Goal: Information Seeking & Learning: Learn about a topic

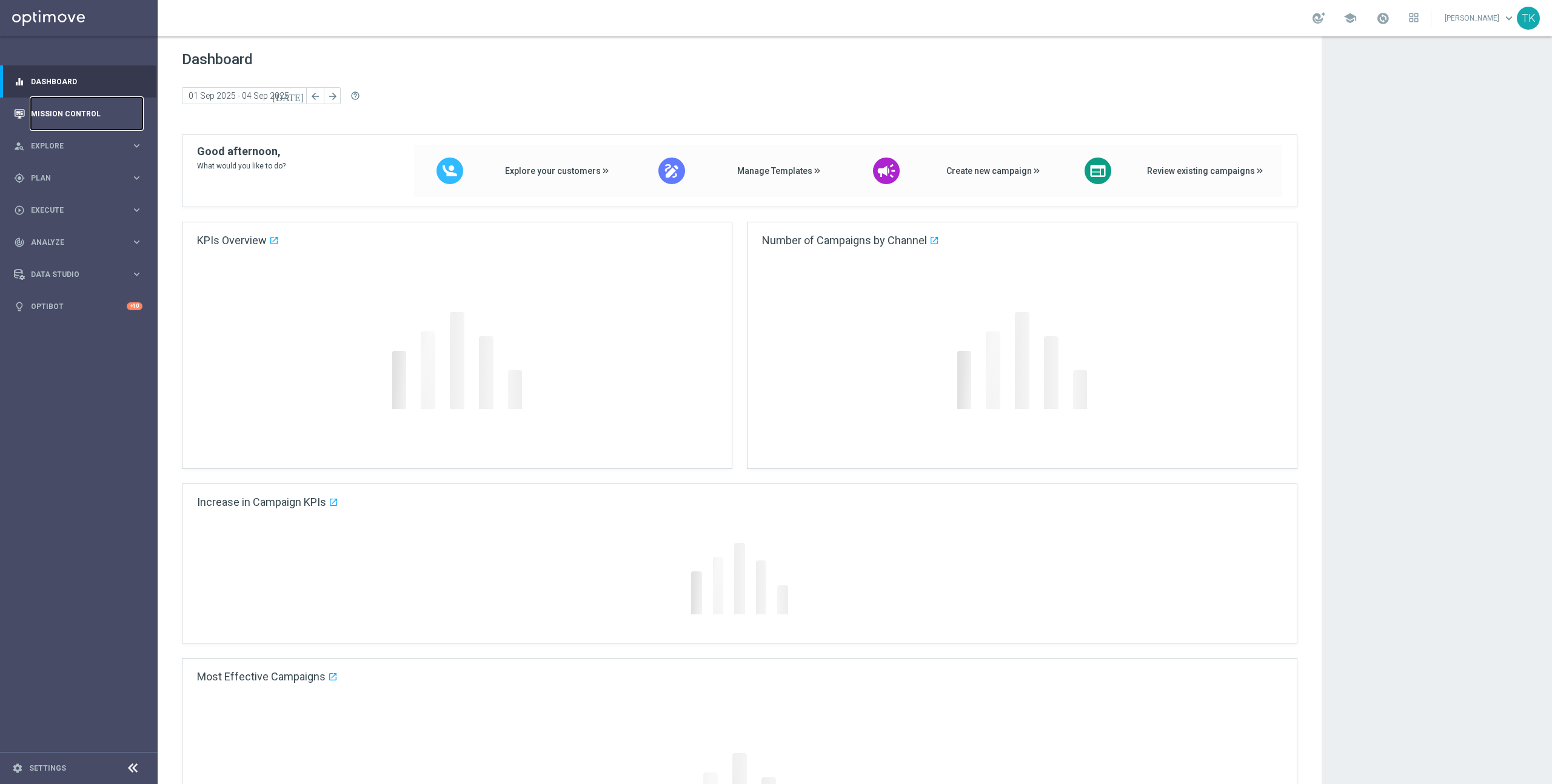
click at [71, 114] on link "Mission Control" at bounding box center [86, 114] width 111 height 32
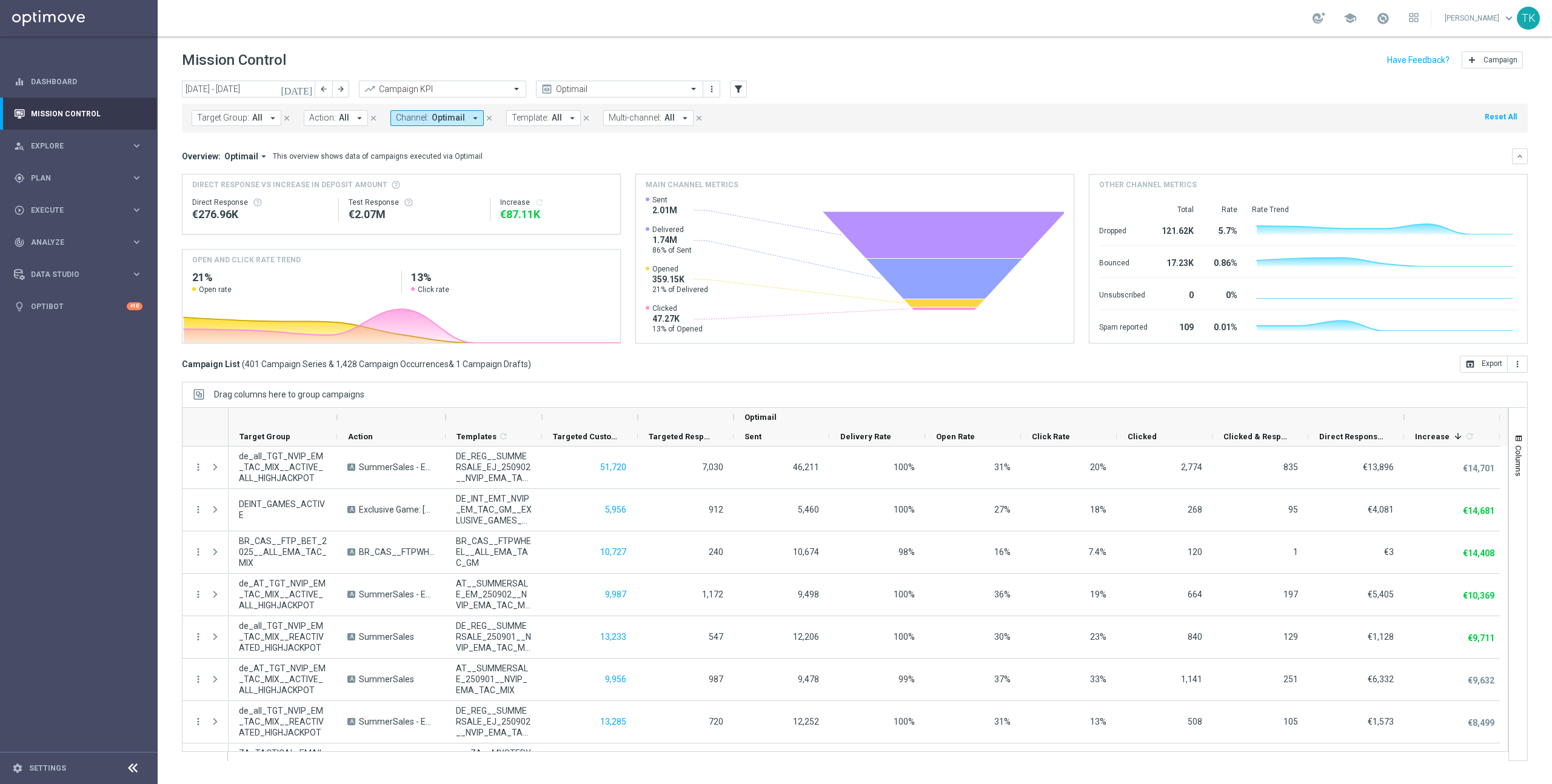
click at [433, 117] on span "Optimail" at bounding box center [448, 118] width 33 height 11
click at [399, 199] on div "Embedded Messaging" at bounding box center [496, 200] width 200 height 20
type input "emb"
click at [586, 141] on icon "close" at bounding box center [587, 141] width 10 height 10
click at [399, 161] on div "Selected 2 Of 27" at bounding box center [494, 160] width 196 height 11
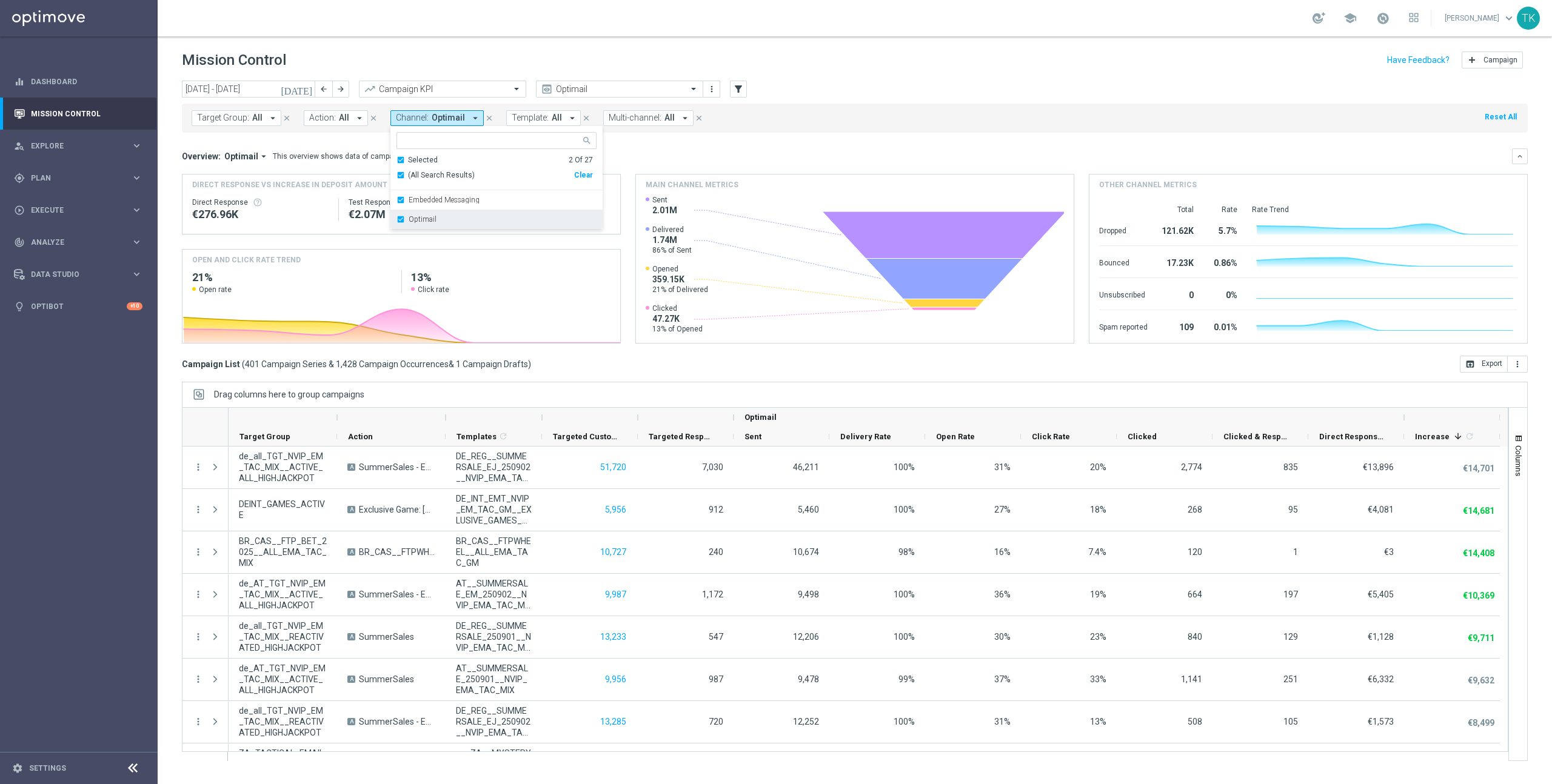
click at [399, 219] on div "Optimail" at bounding box center [496, 219] width 200 height 20
click at [674, 149] on div "Overview: Optimail arrow_drop_down This overview shows data of campaigns execut…" at bounding box center [855, 156] width 1346 height 16
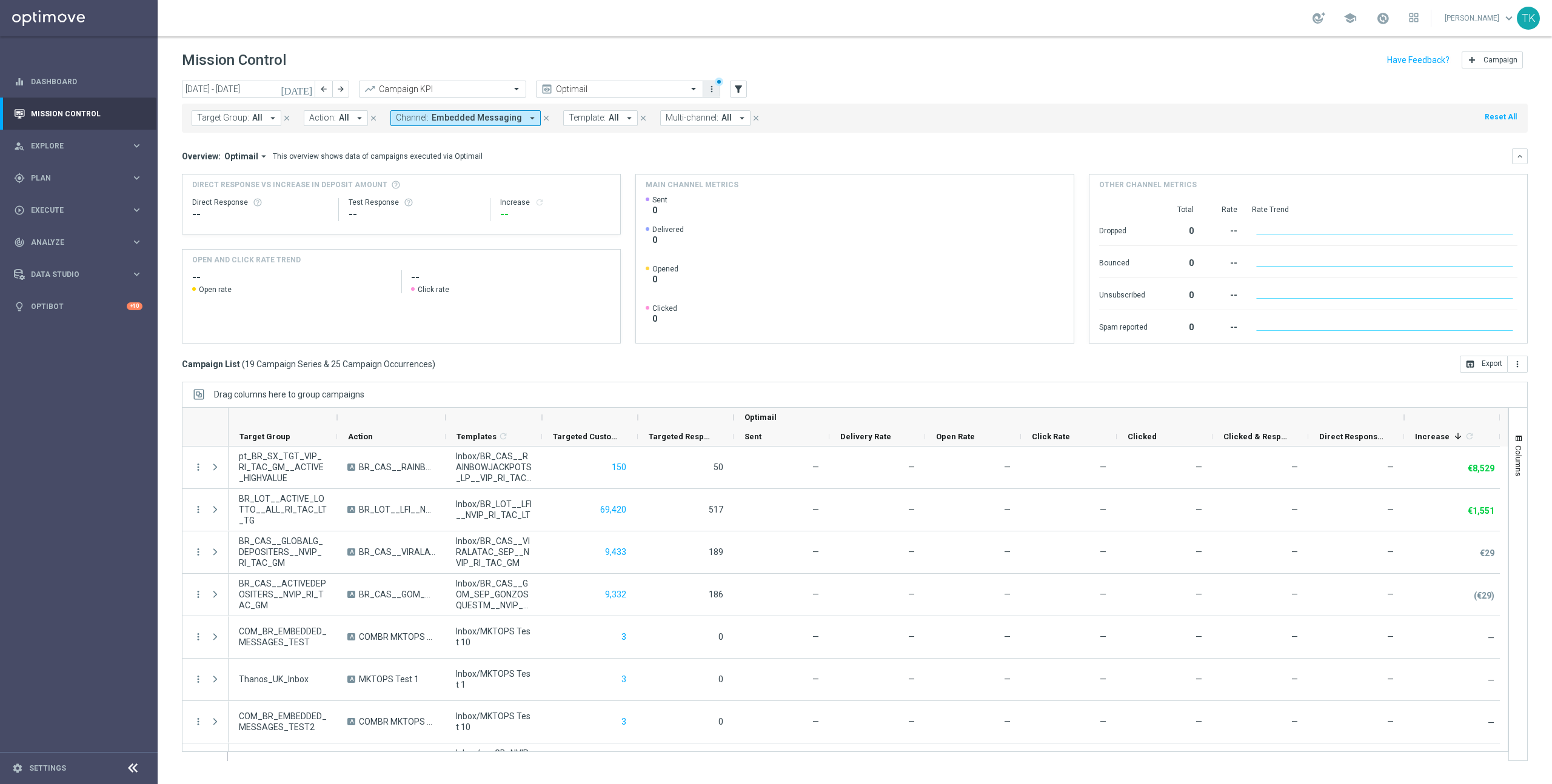
click at [712, 89] on icon "more_vert" at bounding box center [711, 89] width 10 height 10
click at [611, 145] on mini-dashboard "Overview: Optimail arrow_drop_down This overview shows data of campaigns execut…" at bounding box center [855, 244] width 1346 height 223
click at [712, 92] on icon "more_vert" at bounding box center [711, 89] width 10 height 10
click at [1522, 455] on span "Columns" at bounding box center [1518, 461] width 10 height 31
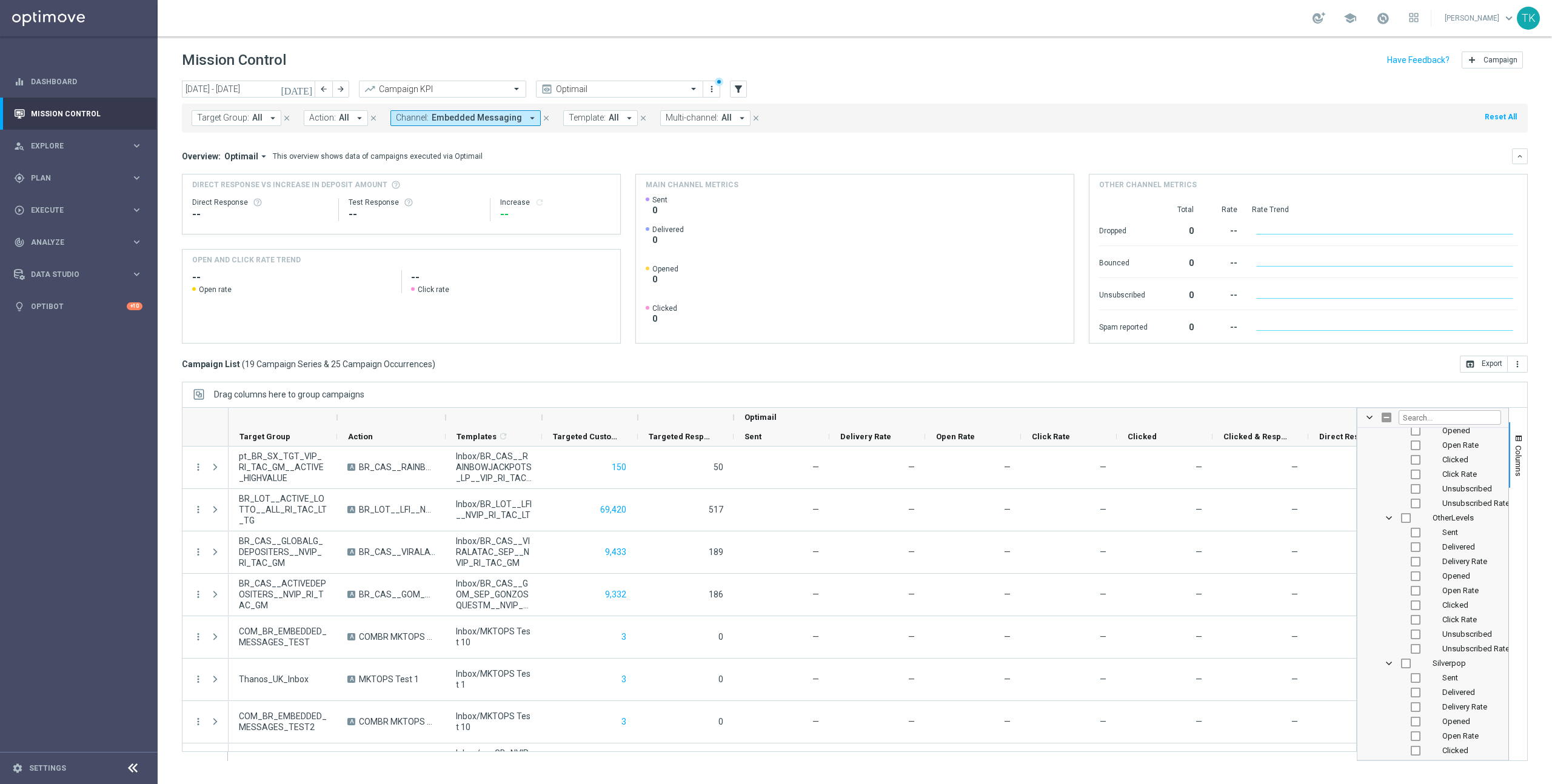
scroll to position [1842, 0]
click at [1387, 516] on span "OtherLevels Column Group" at bounding box center [1389, 517] width 10 height 10
click at [1391, 531] on span "Silverpop Column Group" at bounding box center [1389, 532] width 10 height 10
click at [1390, 546] on span "SMSPortal Column Group" at bounding box center [1389, 546] width 10 height 10
click at [1390, 561] on span "Vonage Column Group" at bounding box center [1389, 561] width 10 height 10
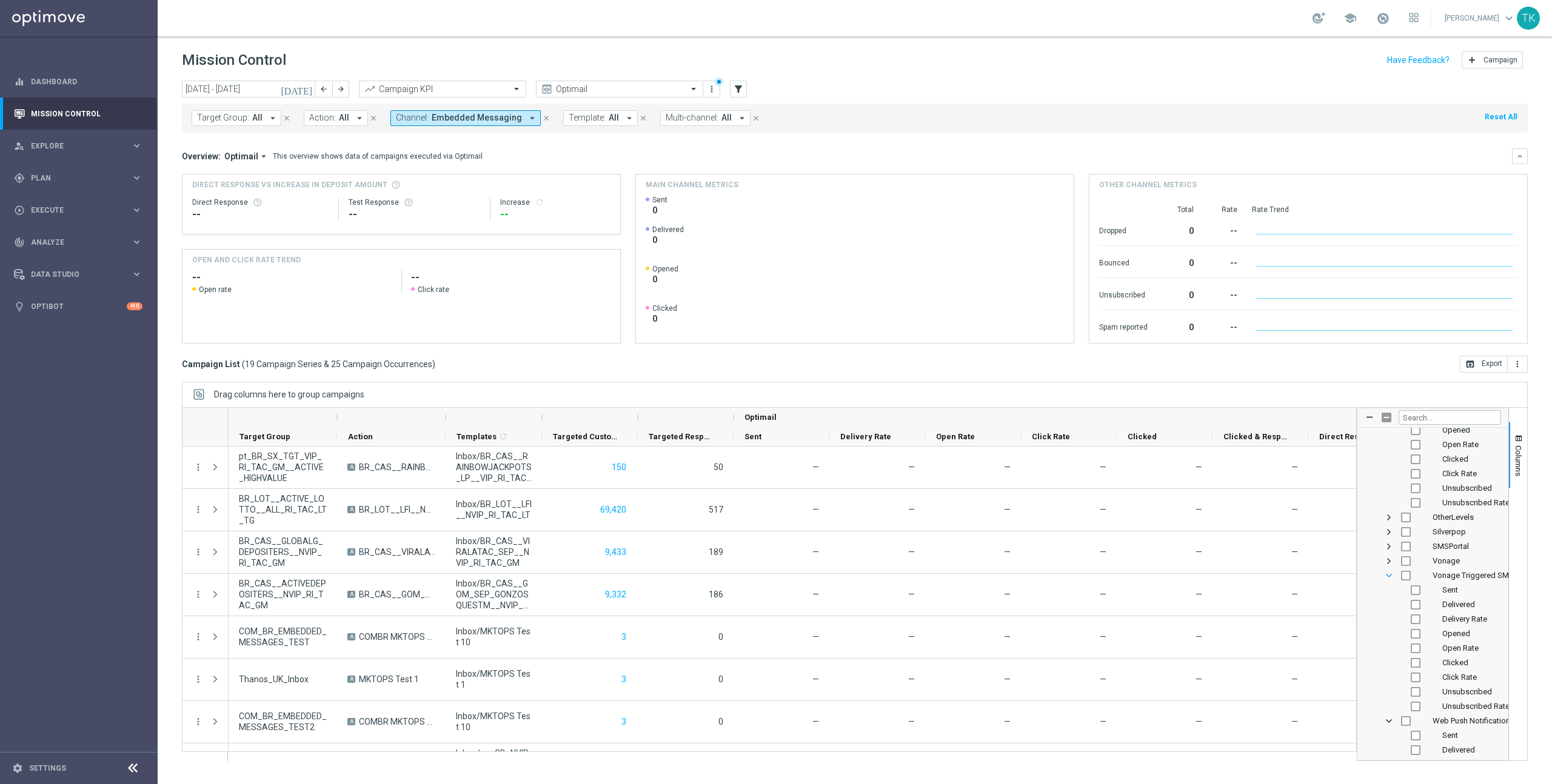
click at [1388, 577] on span "Vonage Triggered SMS Column Group" at bounding box center [1389, 576] width 10 height 10
click at [1410, 516] on input "Press SPACE to toggle visibility (hidden)" at bounding box center [1405, 516] width 10 height 10
checkbox input "true"
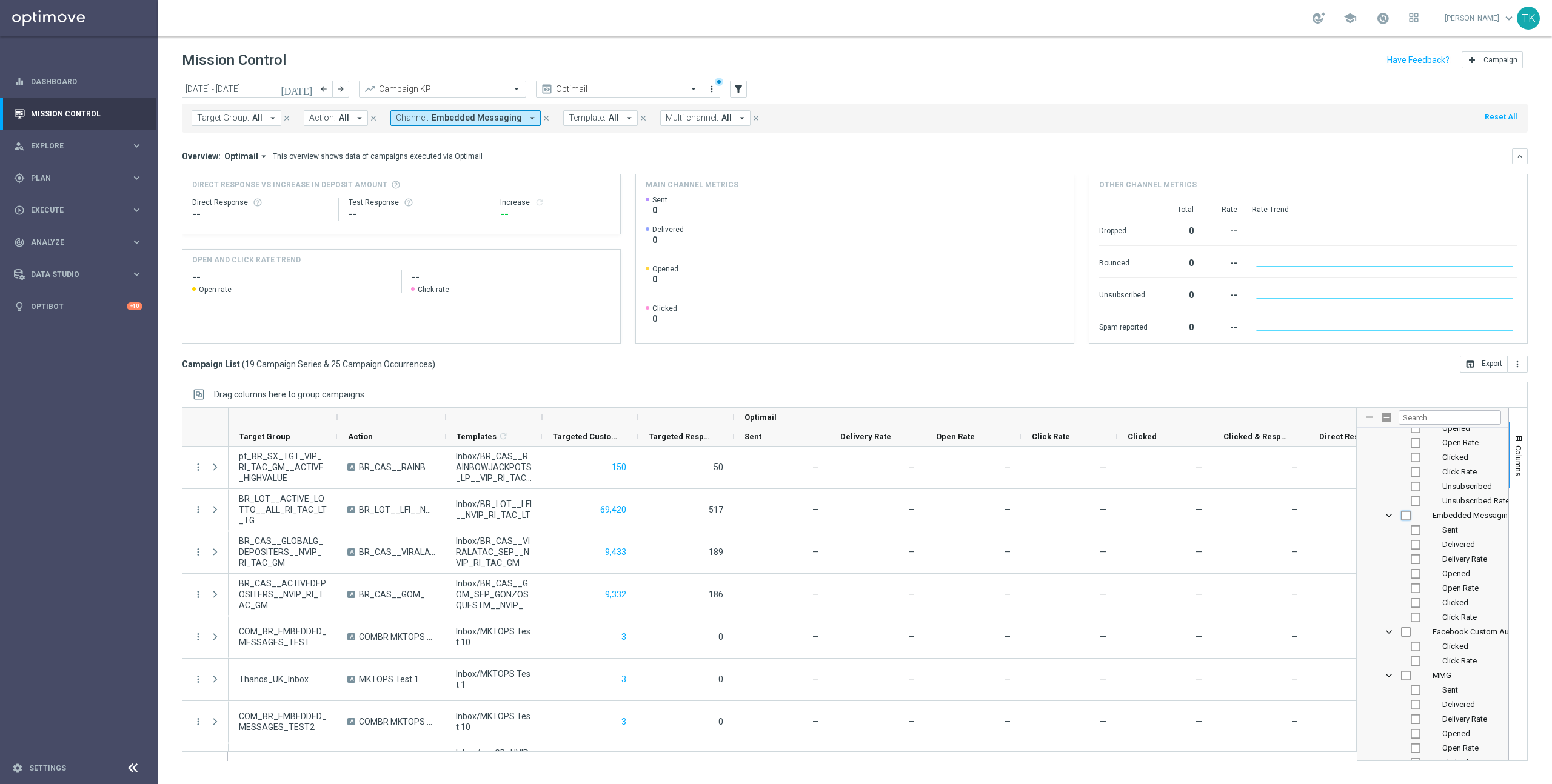
checkbox input "true"
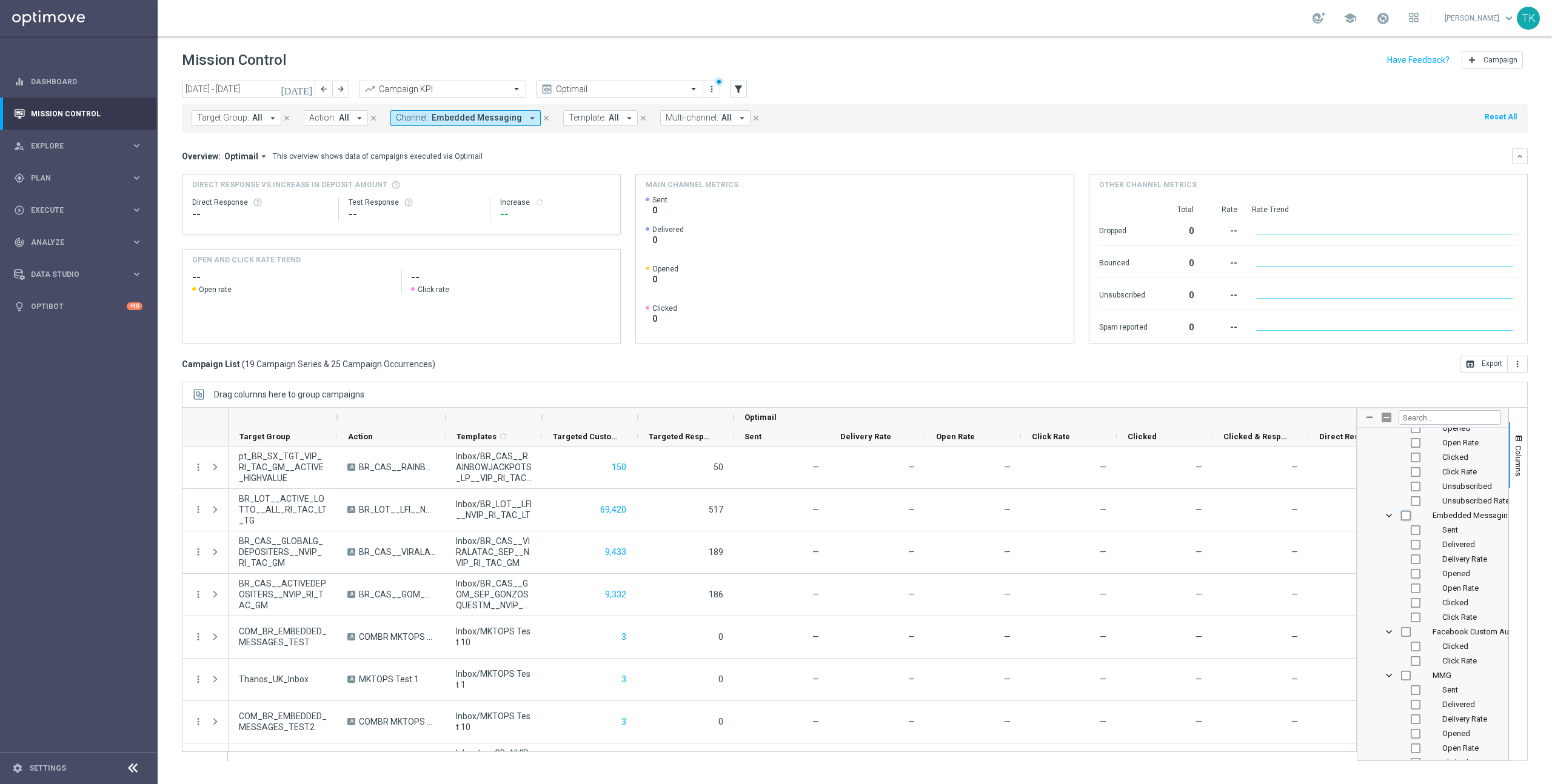
checkbox input "true"
click at [1414, 397] on div "Drag columns here to group campaigns" at bounding box center [855, 395] width 1346 height 26
click at [1283, 416] on div "Optimail" at bounding box center [1069, 418] width 649 height 20
click at [1520, 474] on span "Columns" at bounding box center [1518, 461] width 10 height 31
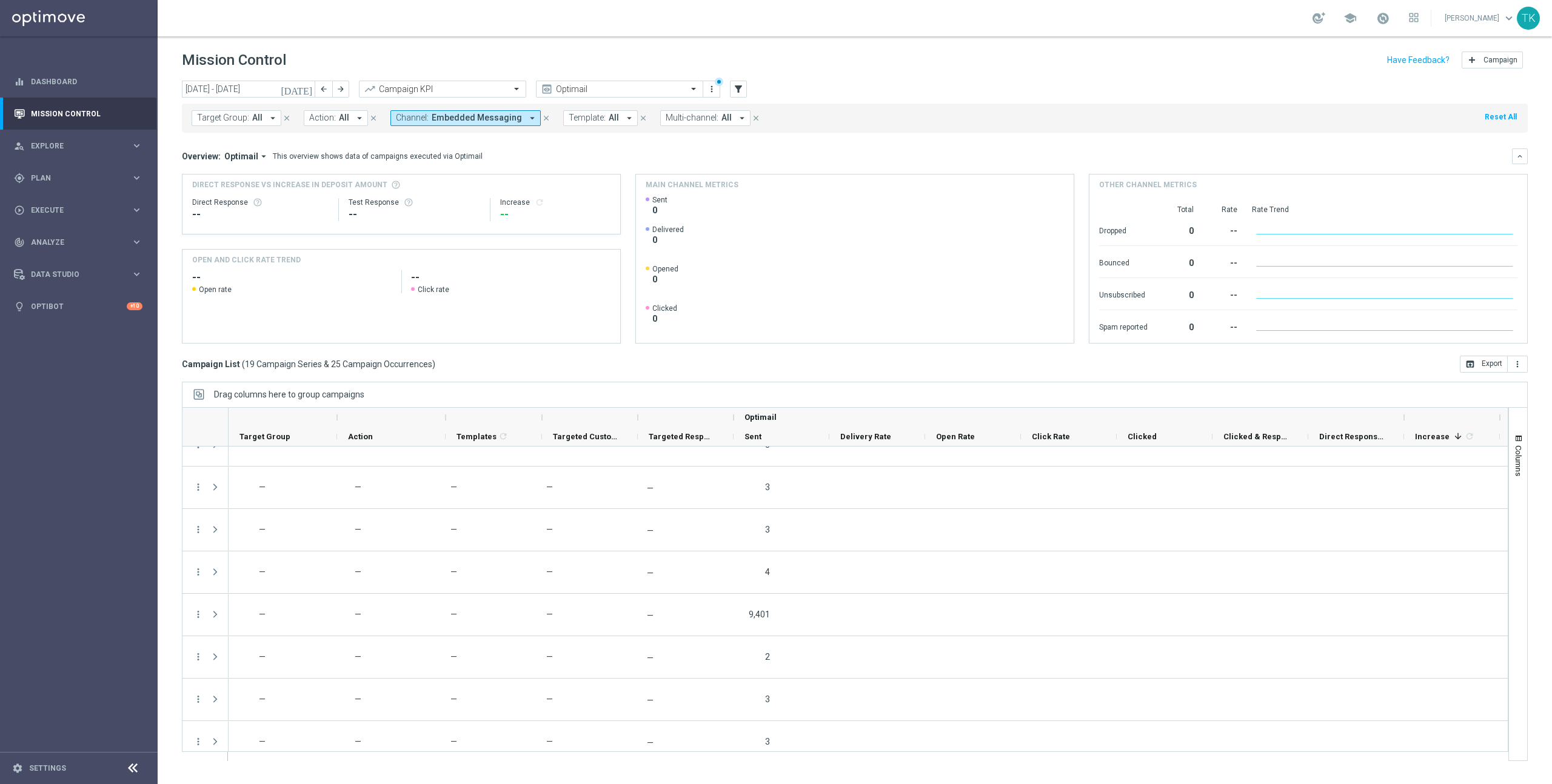
scroll to position [0, 0]
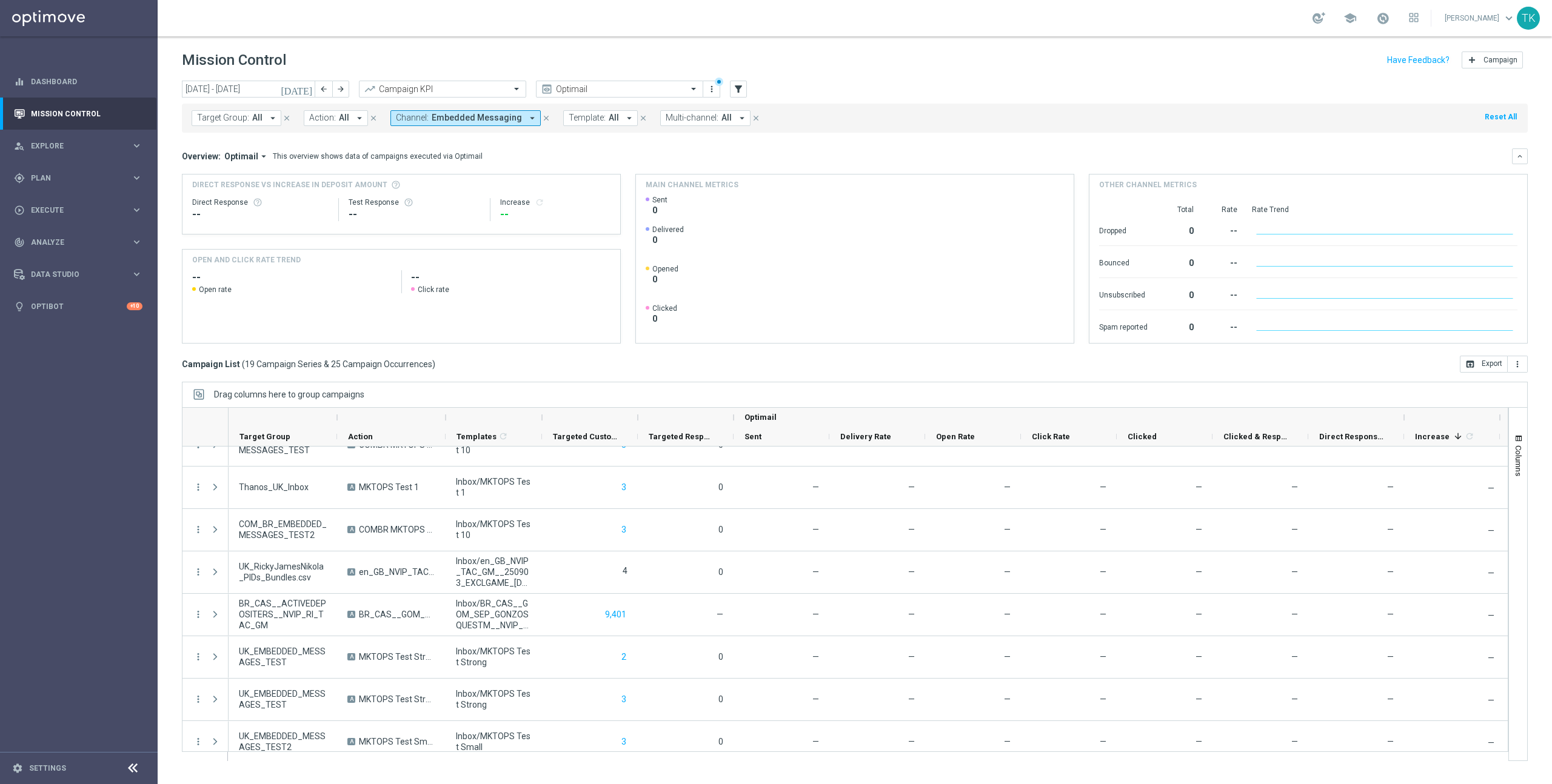
click at [305, 92] on icon "[DATE]" at bounding box center [297, 89] width 33 height 11
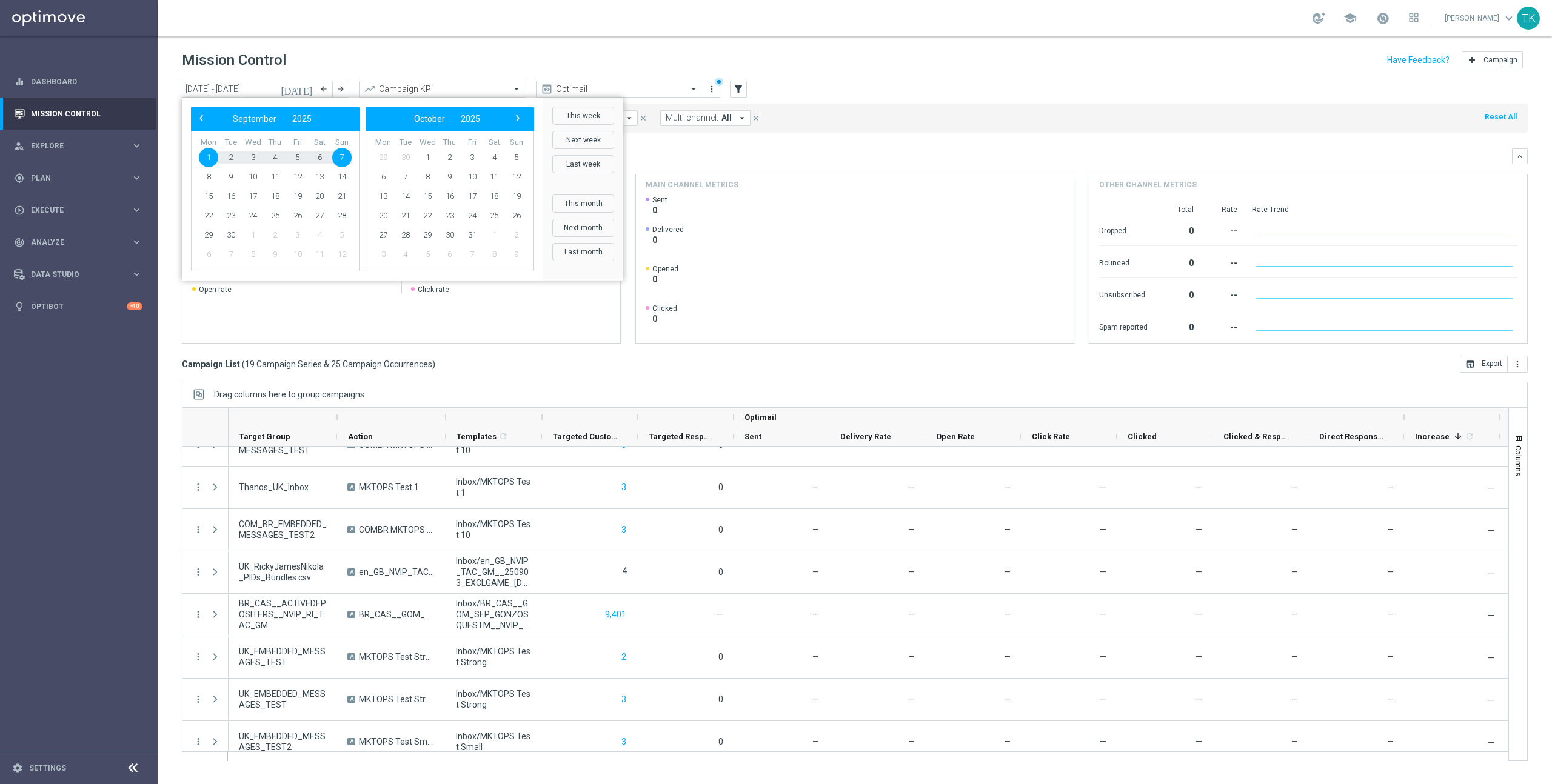
click at [762, 146] on mini-dashboard "Overview: Optimail arrow_drop_down This overview shows data of campaigns execut…" at bounding box center [855, 244] width 1346 height 223
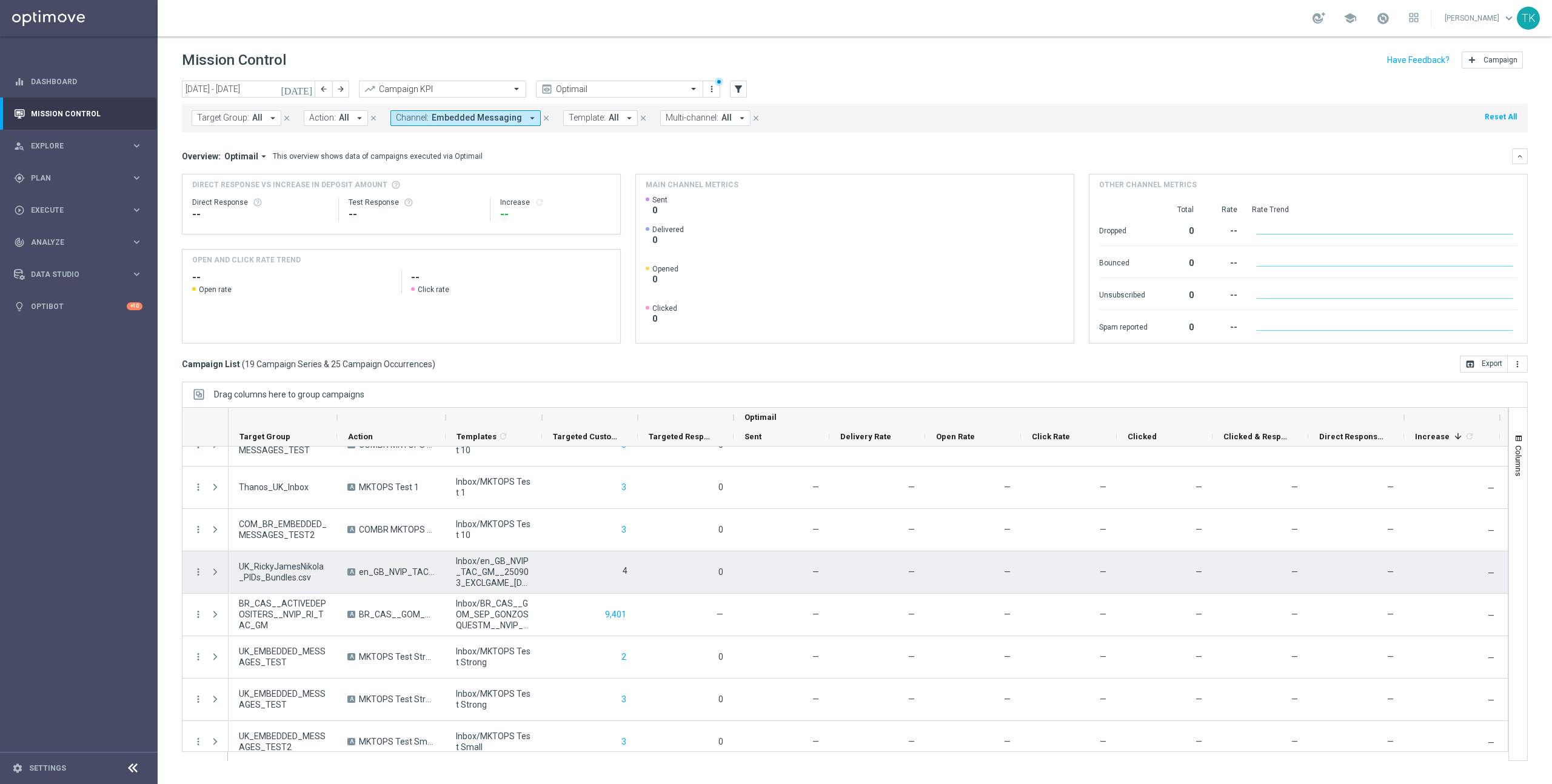
scroll to position [501, 0]
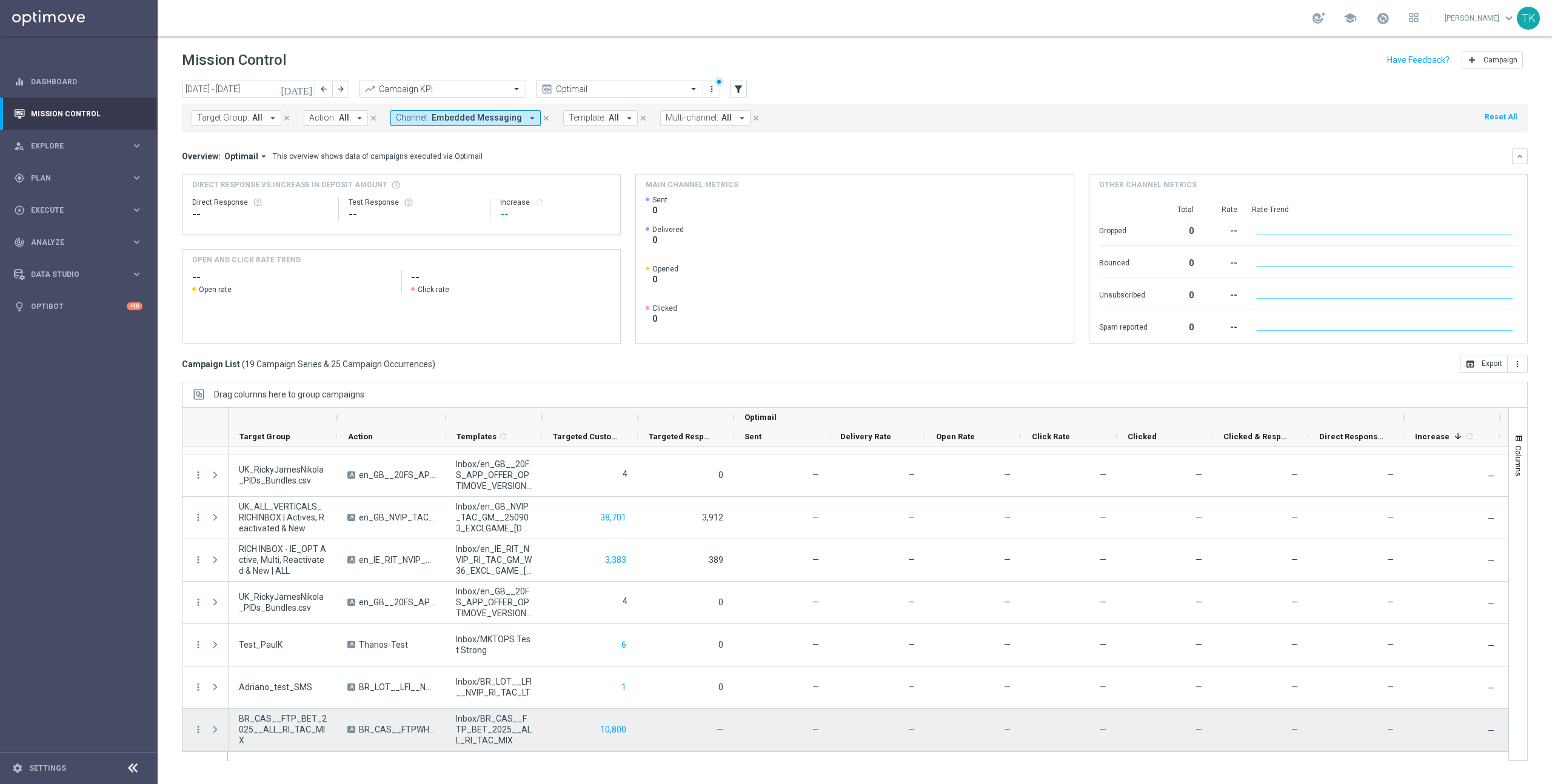
click at [215, 731] on span at bounding box center [215, 729] width 11 height 10
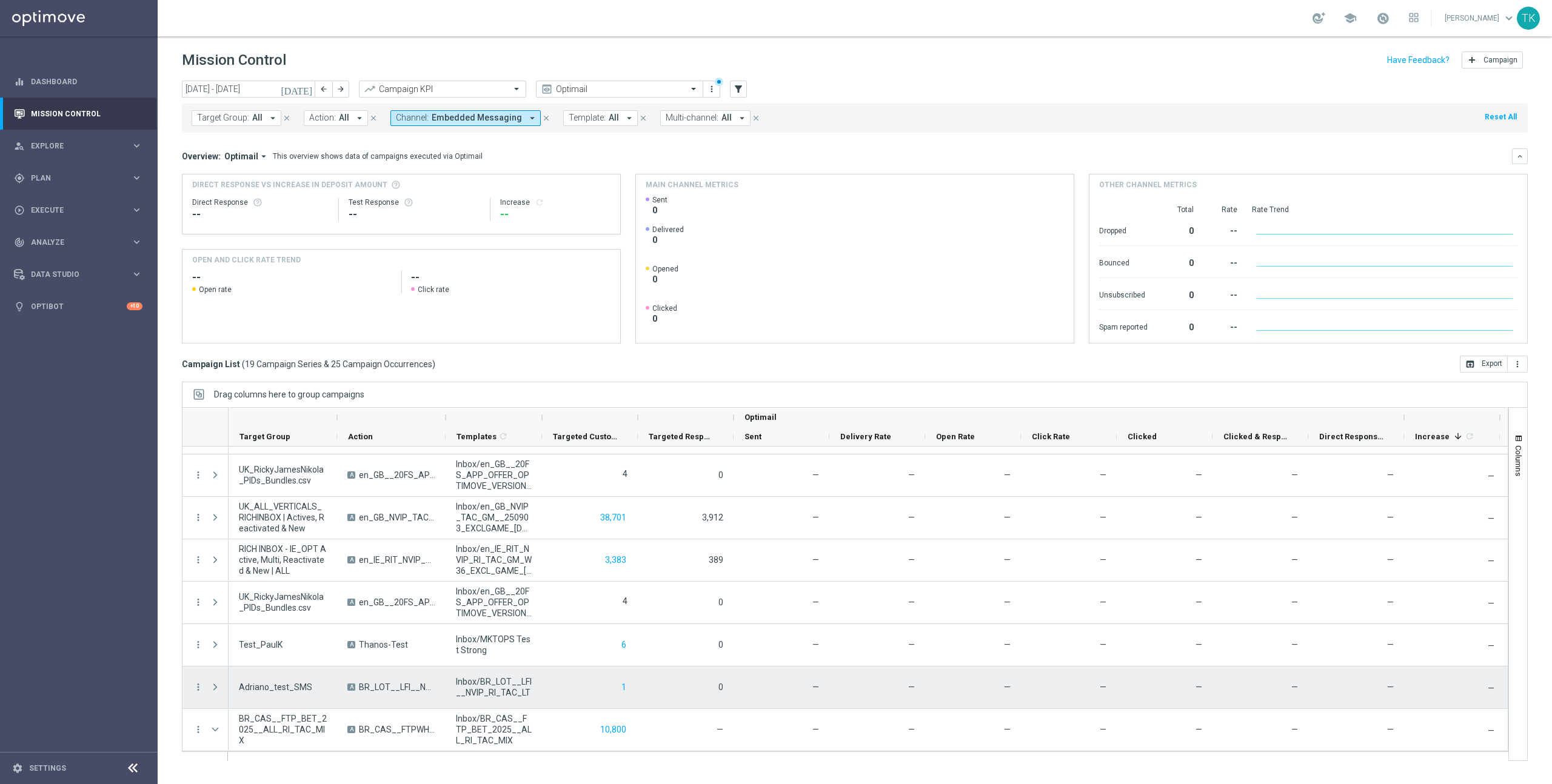
scroll to position [546, 0]
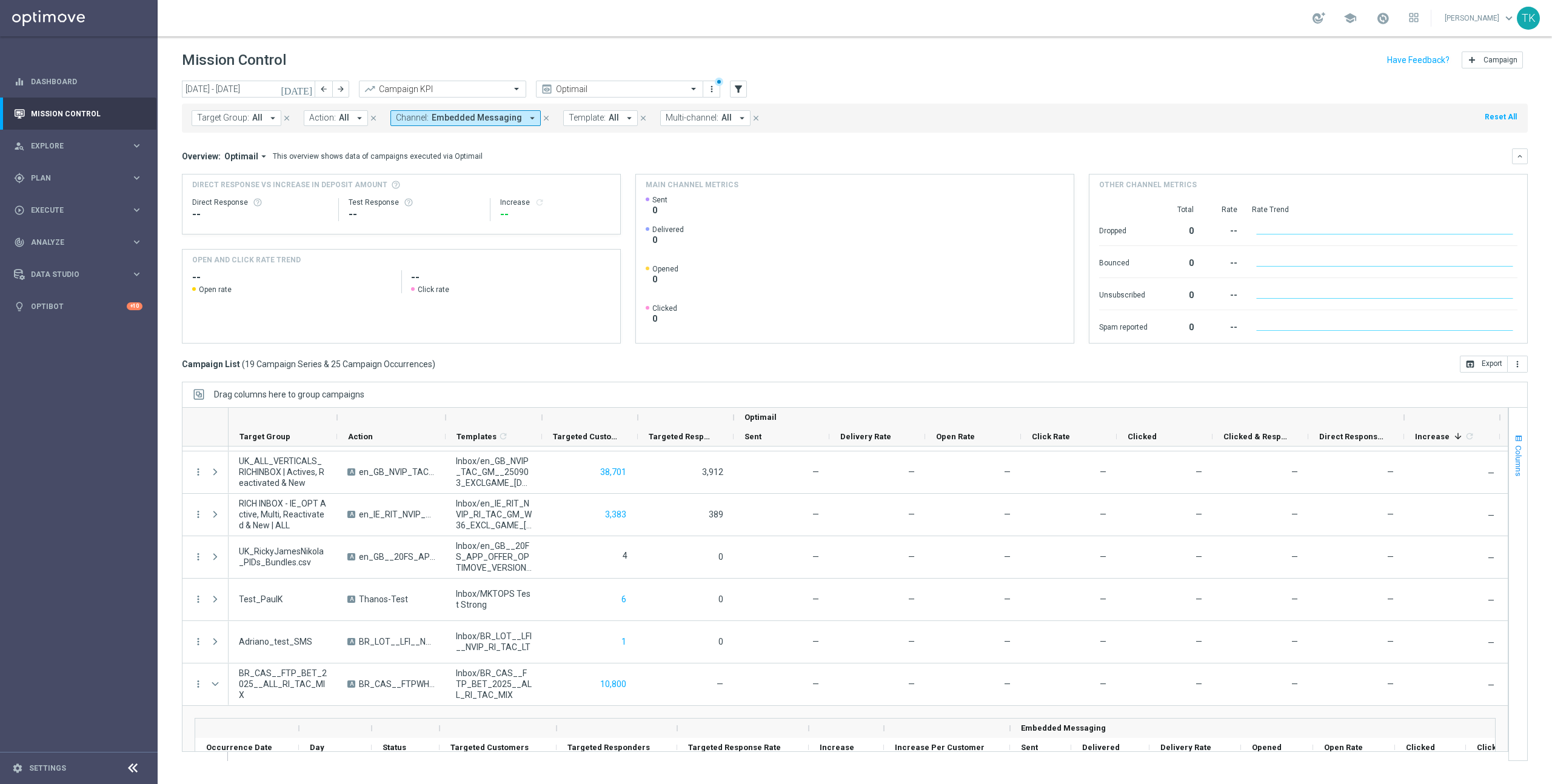
click at [1523, 474] on span "Columns" at bounding box center [1518, 461] width 10 height 31
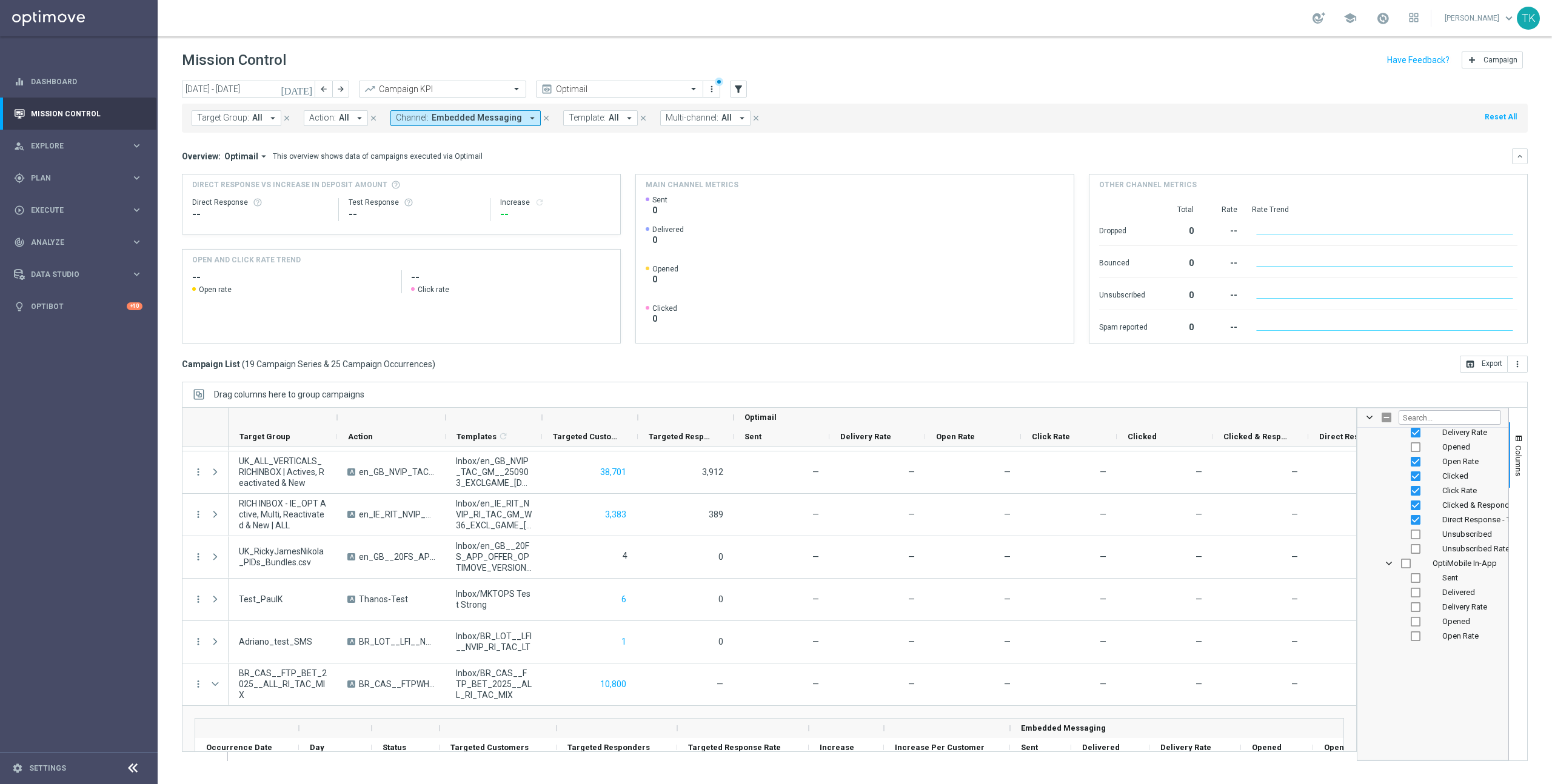
scroll to position [1269, 0]
click at [1408, 596] on input "Press SPACE to toggle visibility (hidden)" at bounding box center [1405, 595] width 10 height 10
checkbox input "true"
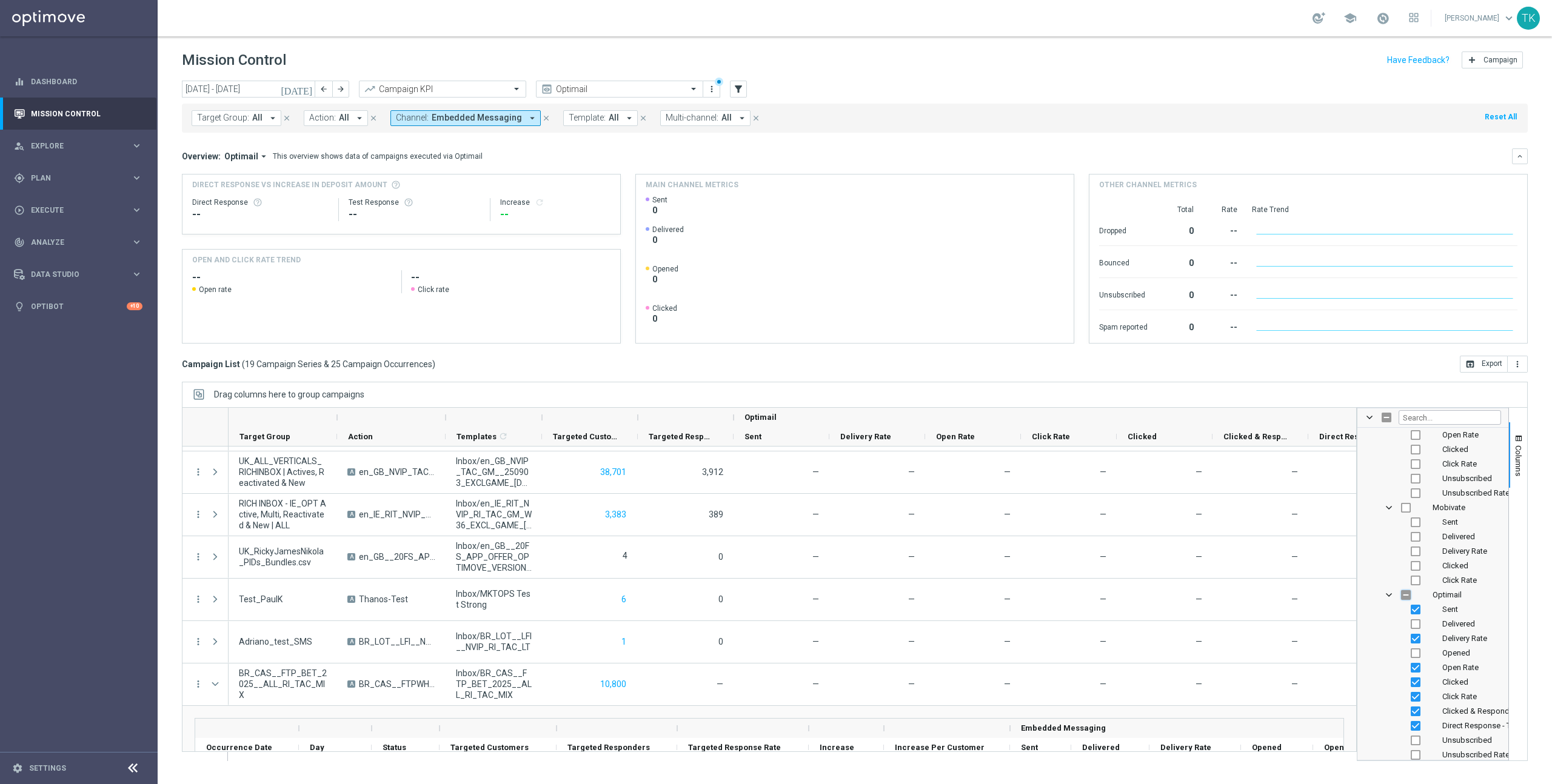
checkbox input "true"
click at [1408, 596] on input "Press SPACE to toggle visibility (visible)" at bounding box center [1405, 595] width 10 height 10
checkbox input "false"
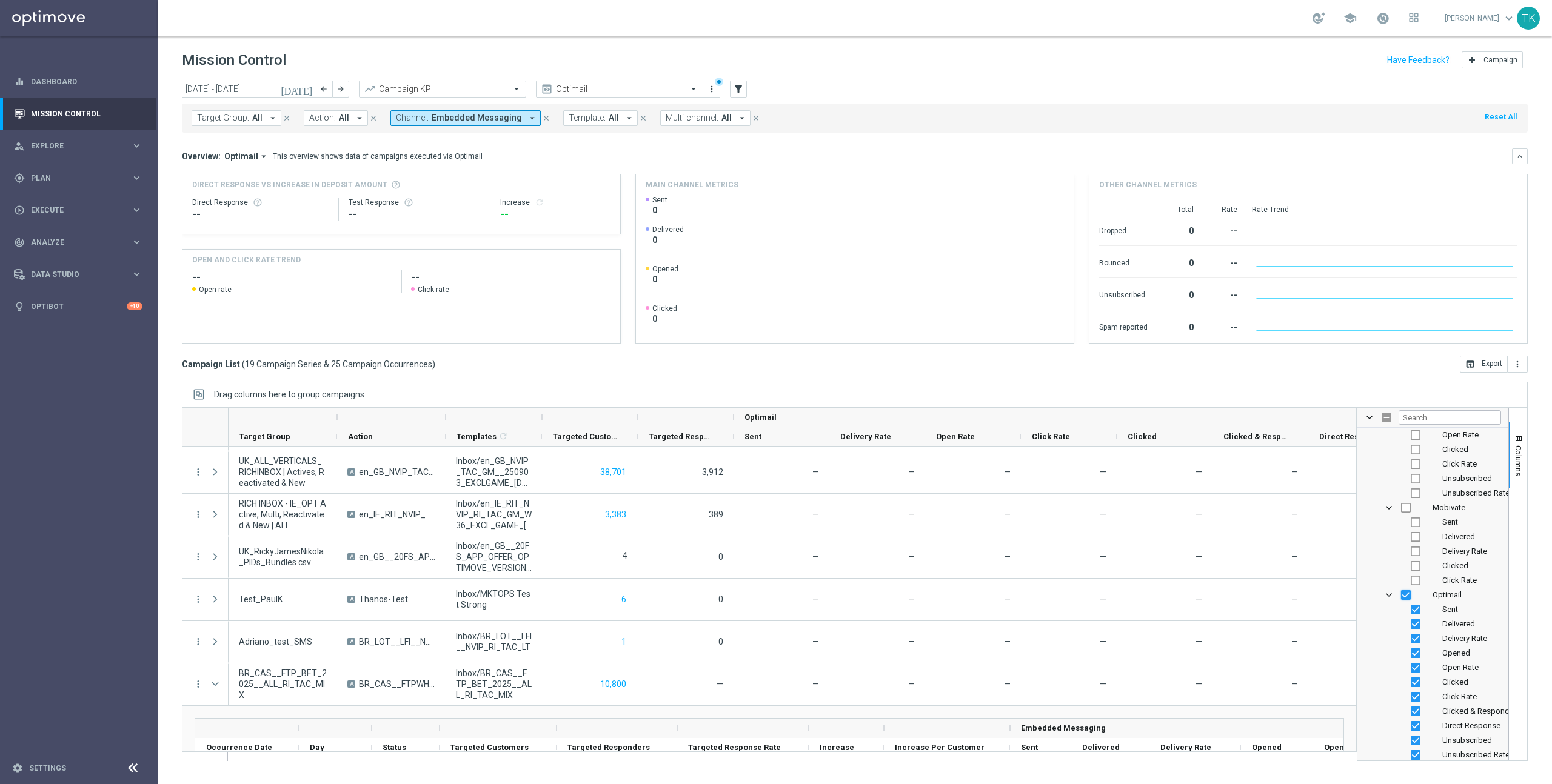
checkbox input "false"
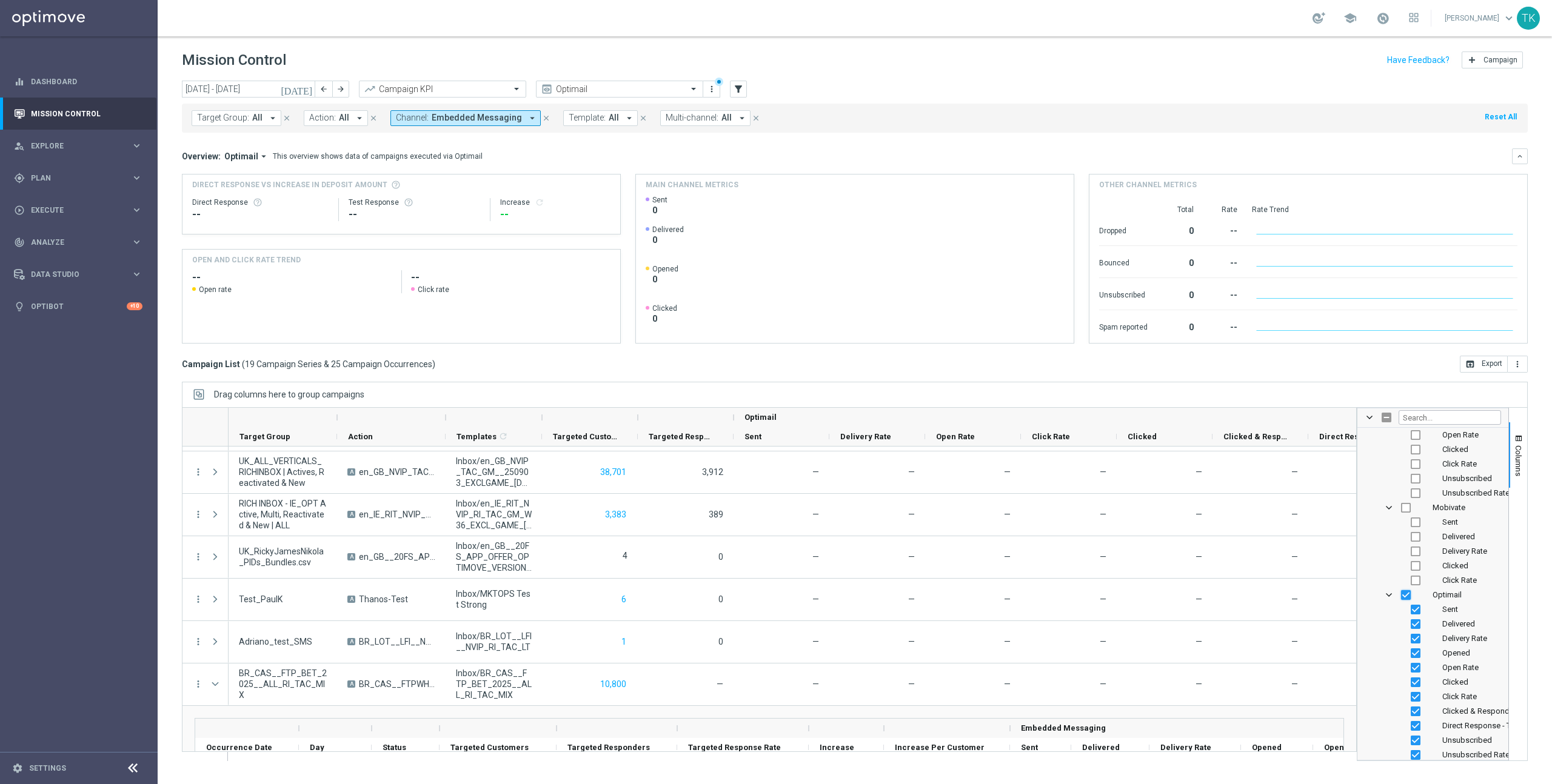
checkbox input "false"
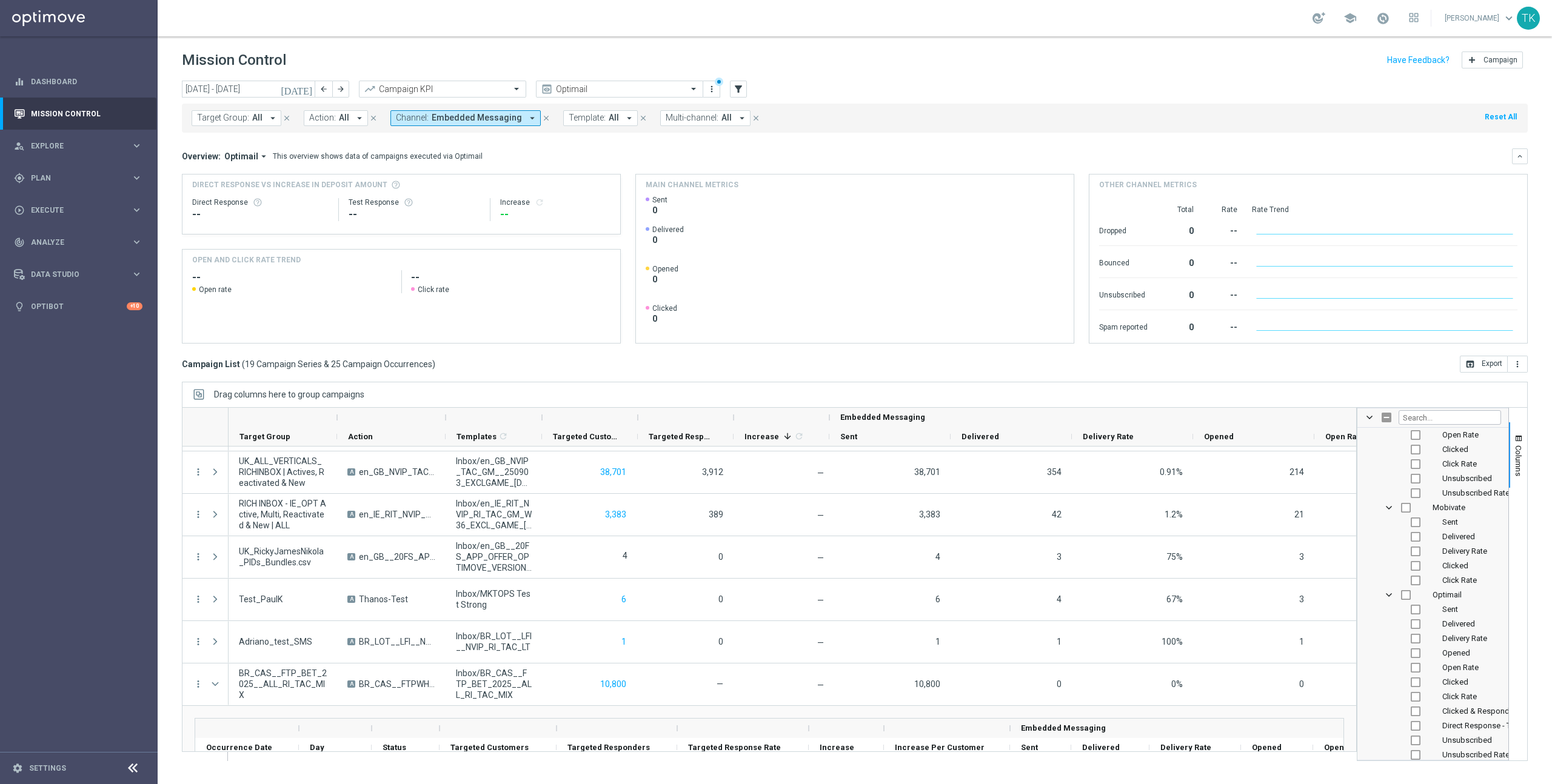
click at [1020, 392] on div "Drag columns here to group campaigns" at bounding box center [855, 395] width 1346 height 26
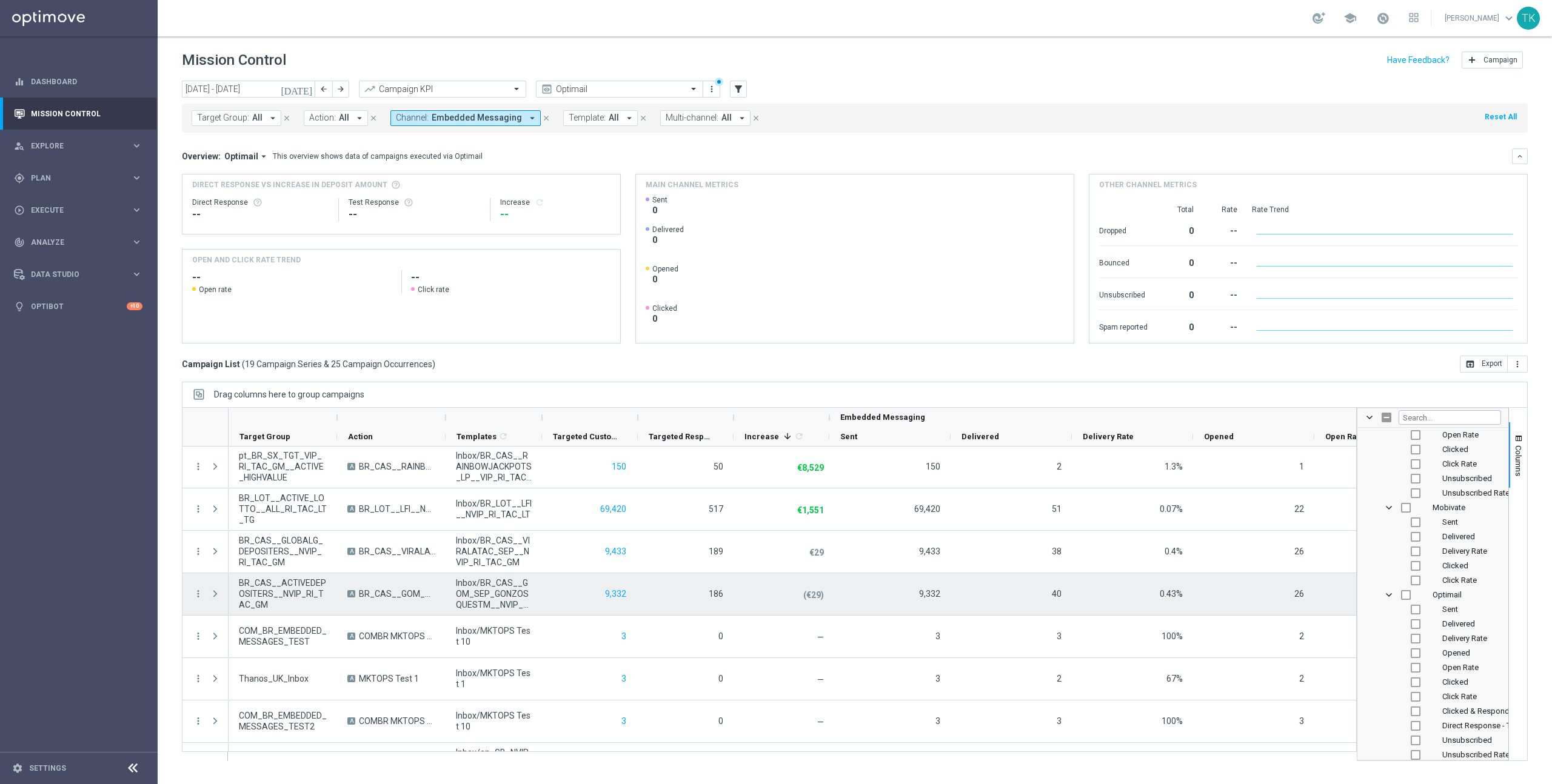
scroll to position [0, 0]
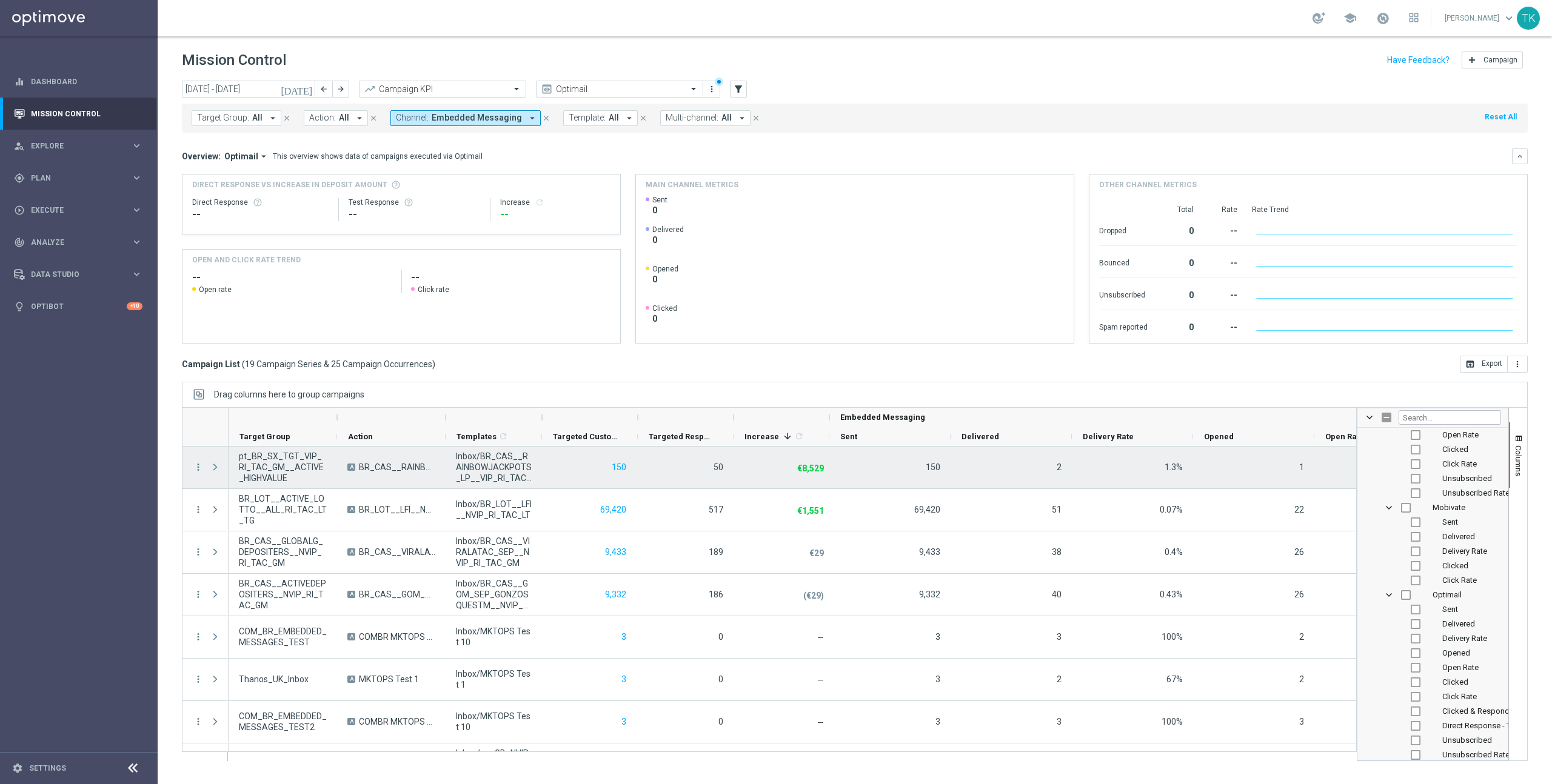
click at [214, 467] on span at bounding box center [215, 467] width 11 height 10
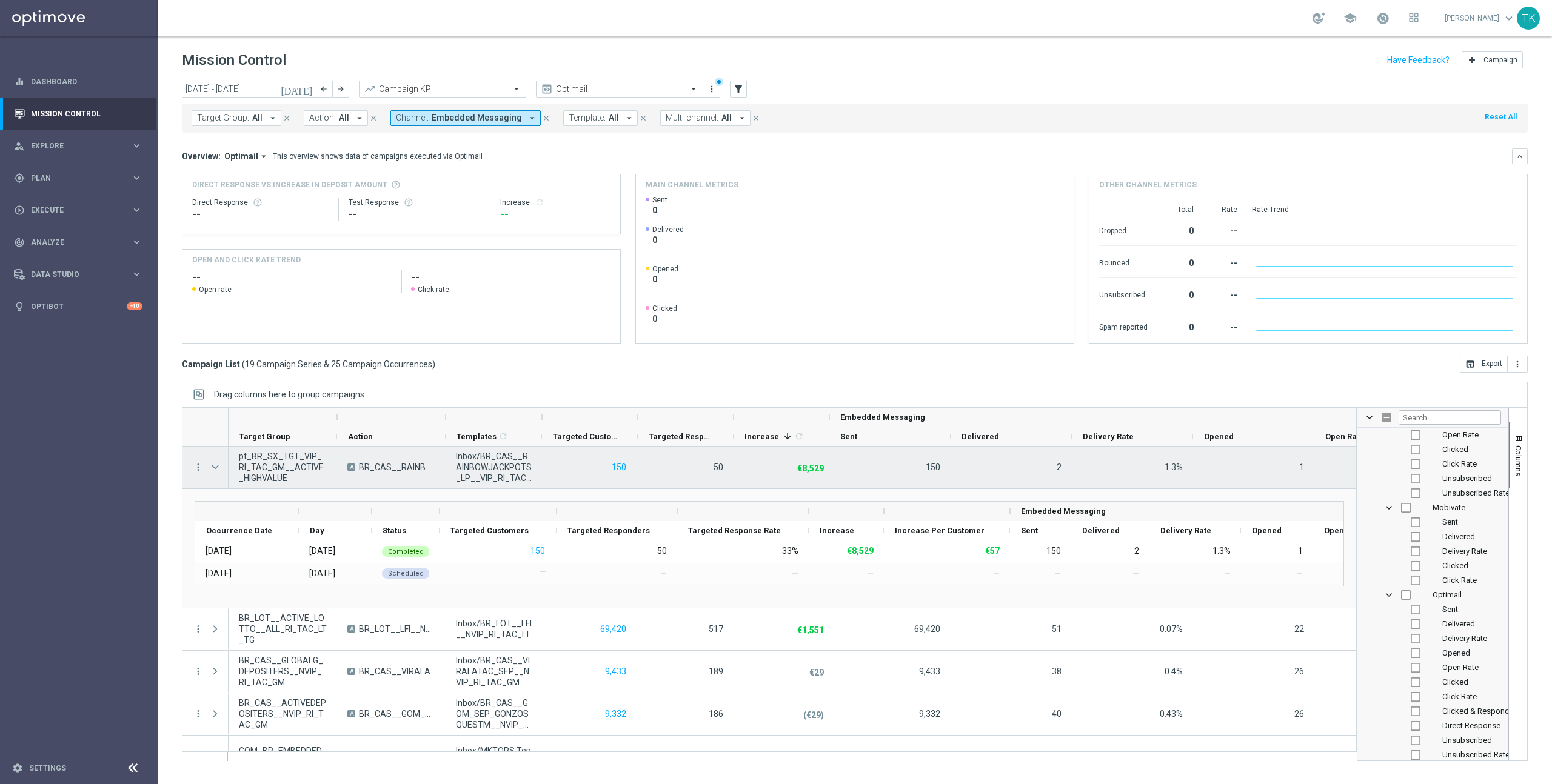
click at [214, 467] on span at bounding box center [215, 467] width 11 height 10
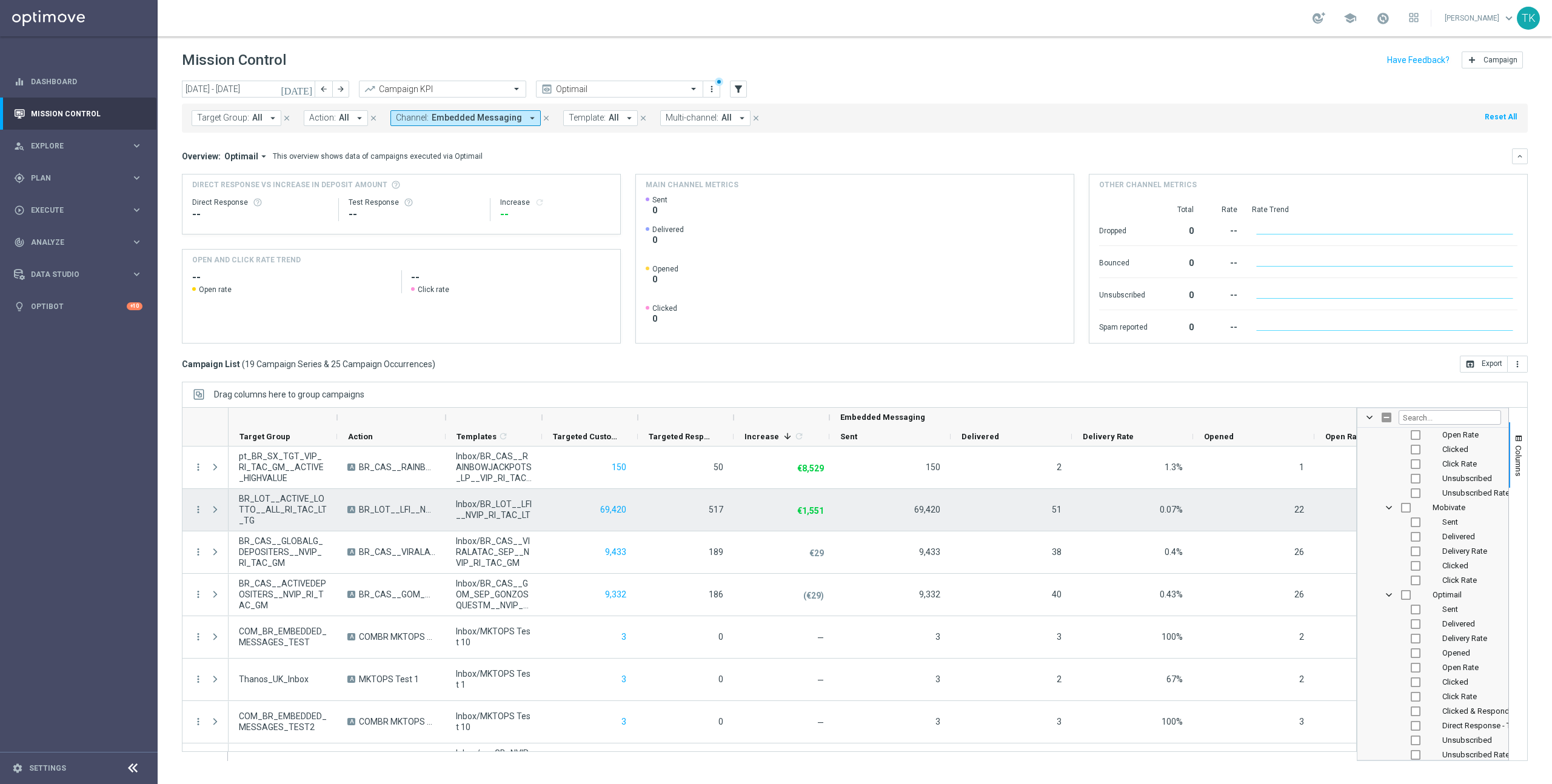
click at [220, 507] on span at bounding box center [215, 510] width 11 height 10
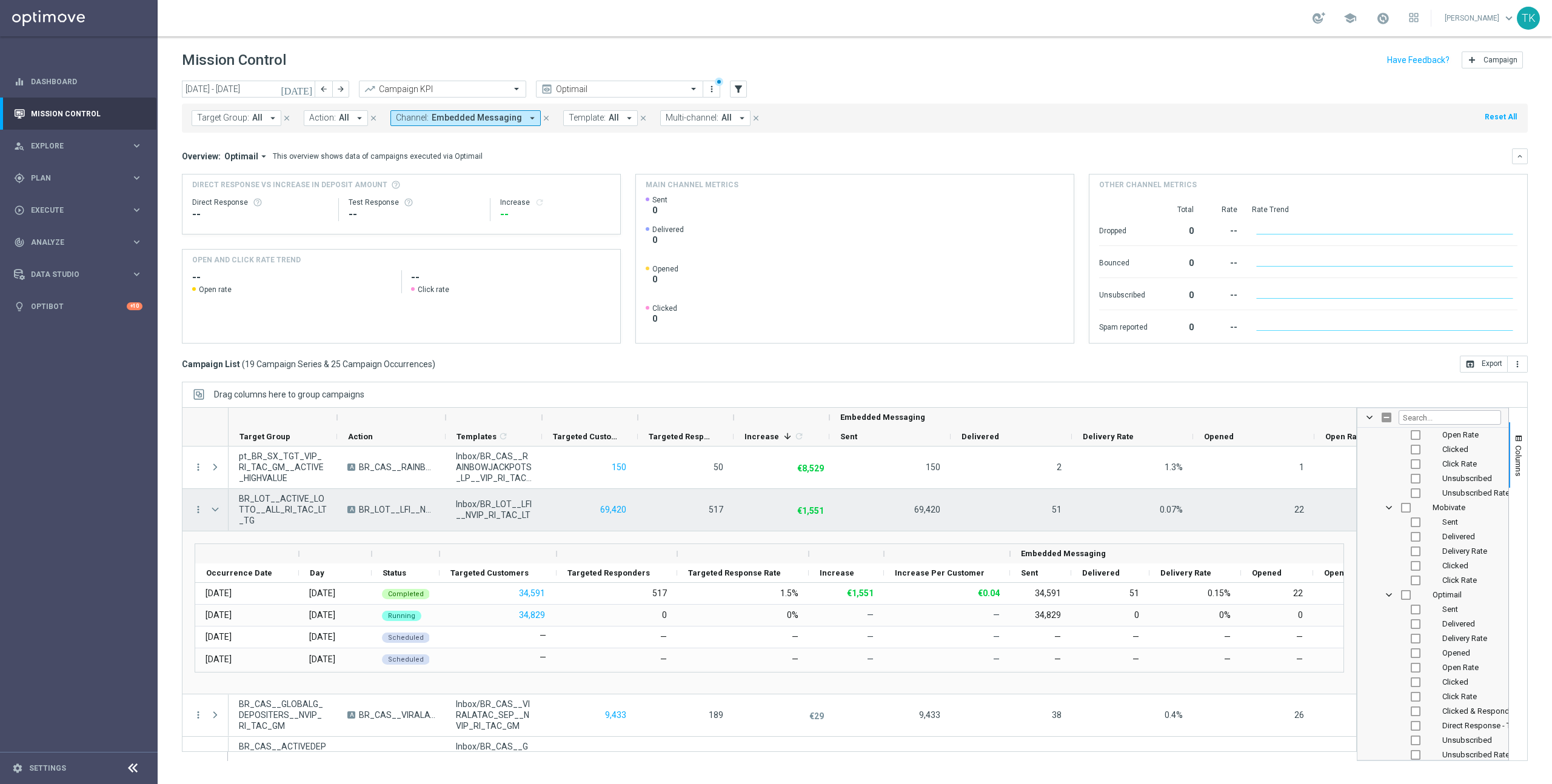
click at [215, 508] on span at bounding box center [215, 510] width 11 height 10
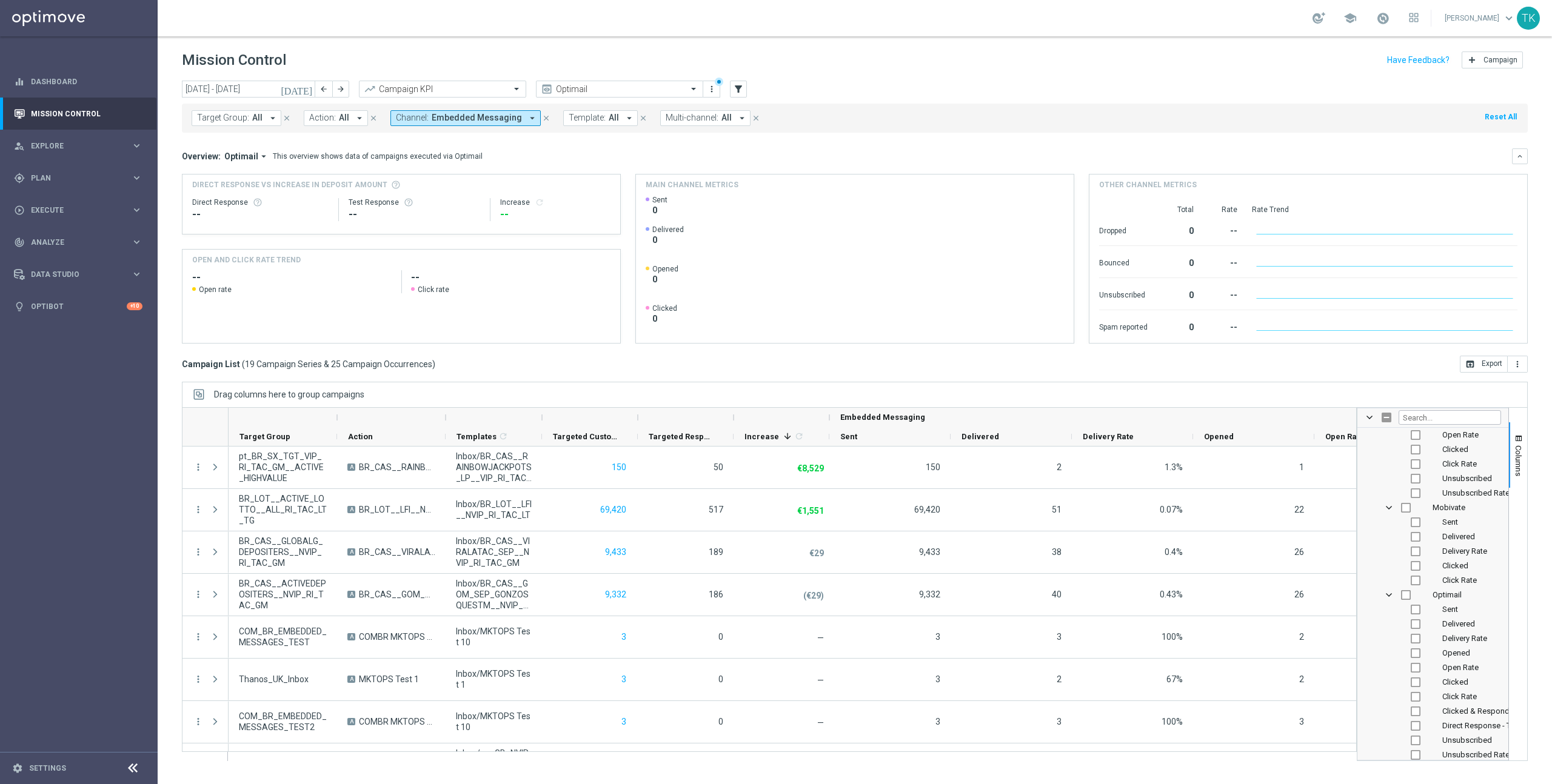
click at [309, 90] on icon "[DATE]" at bounding box center [297, 89] width 33 height 11
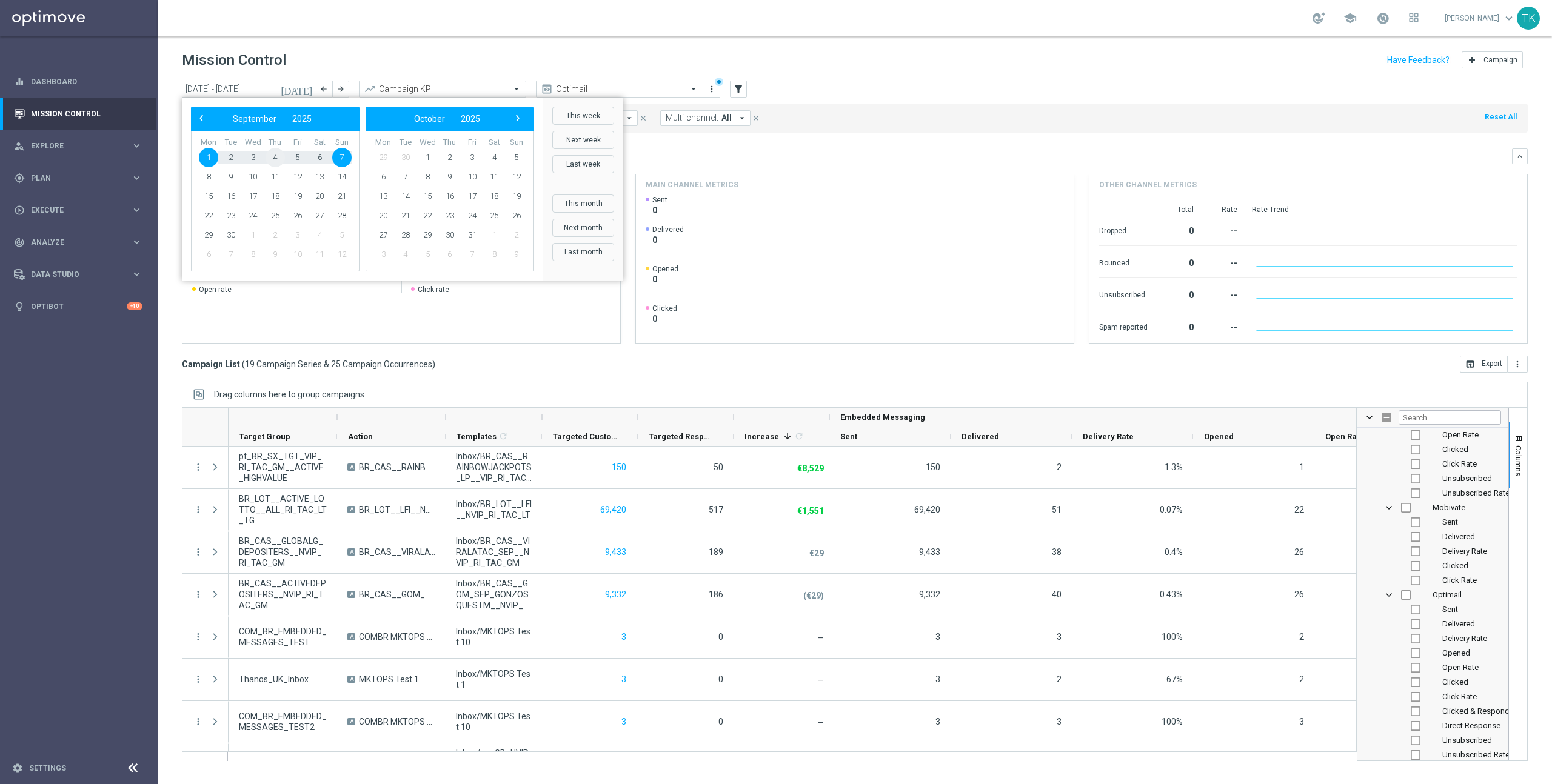
click at [274, 153] on span "4" at bounding box center [275, 158] width 20 height 20
click at [297, 155] on span "5" at bounding box center [298, 158] width 20 height 20
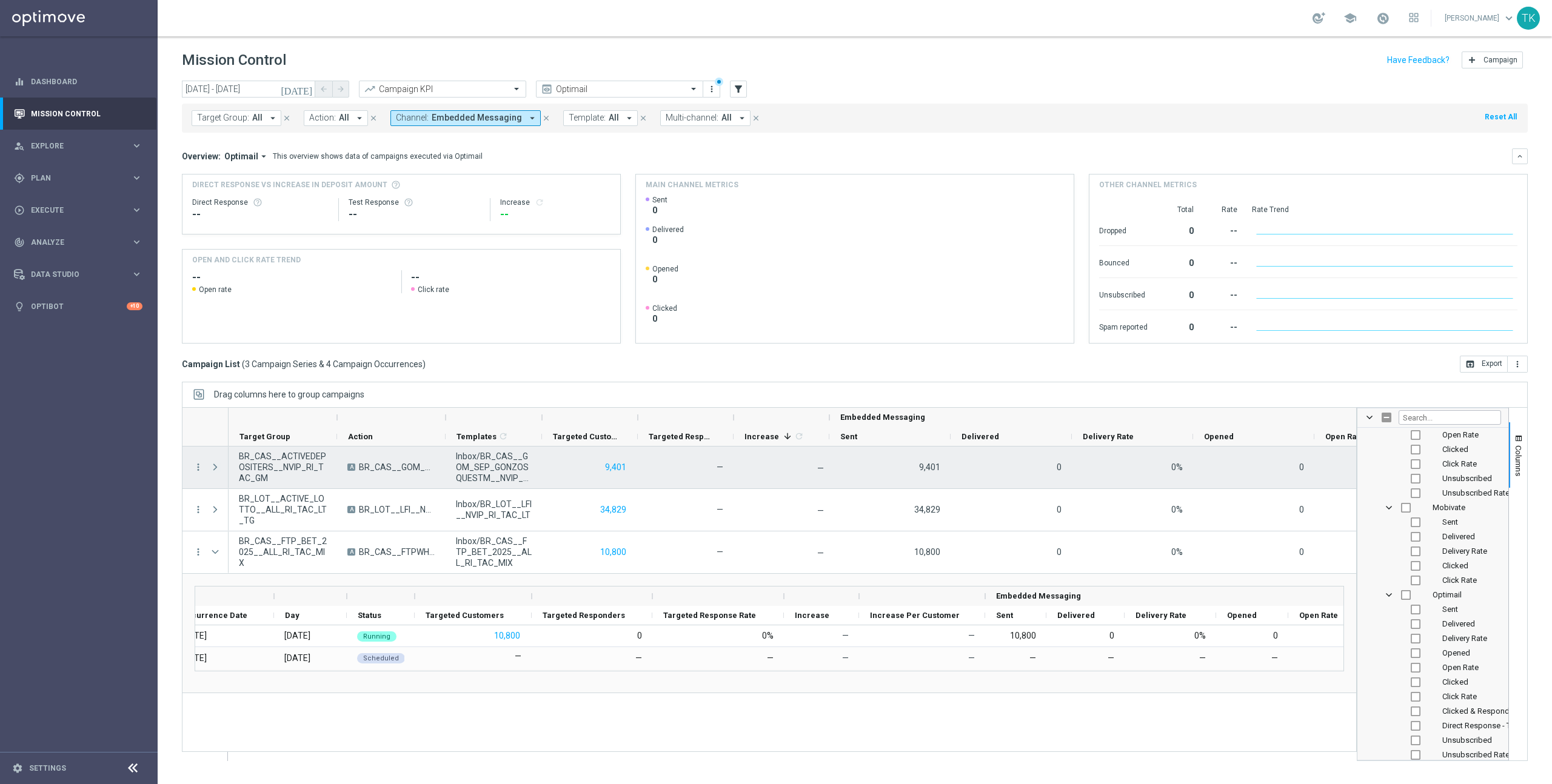
click at [217, 468] on span "Press SPACE to select this row." at bounding box center [215, 467] width 11 height 10
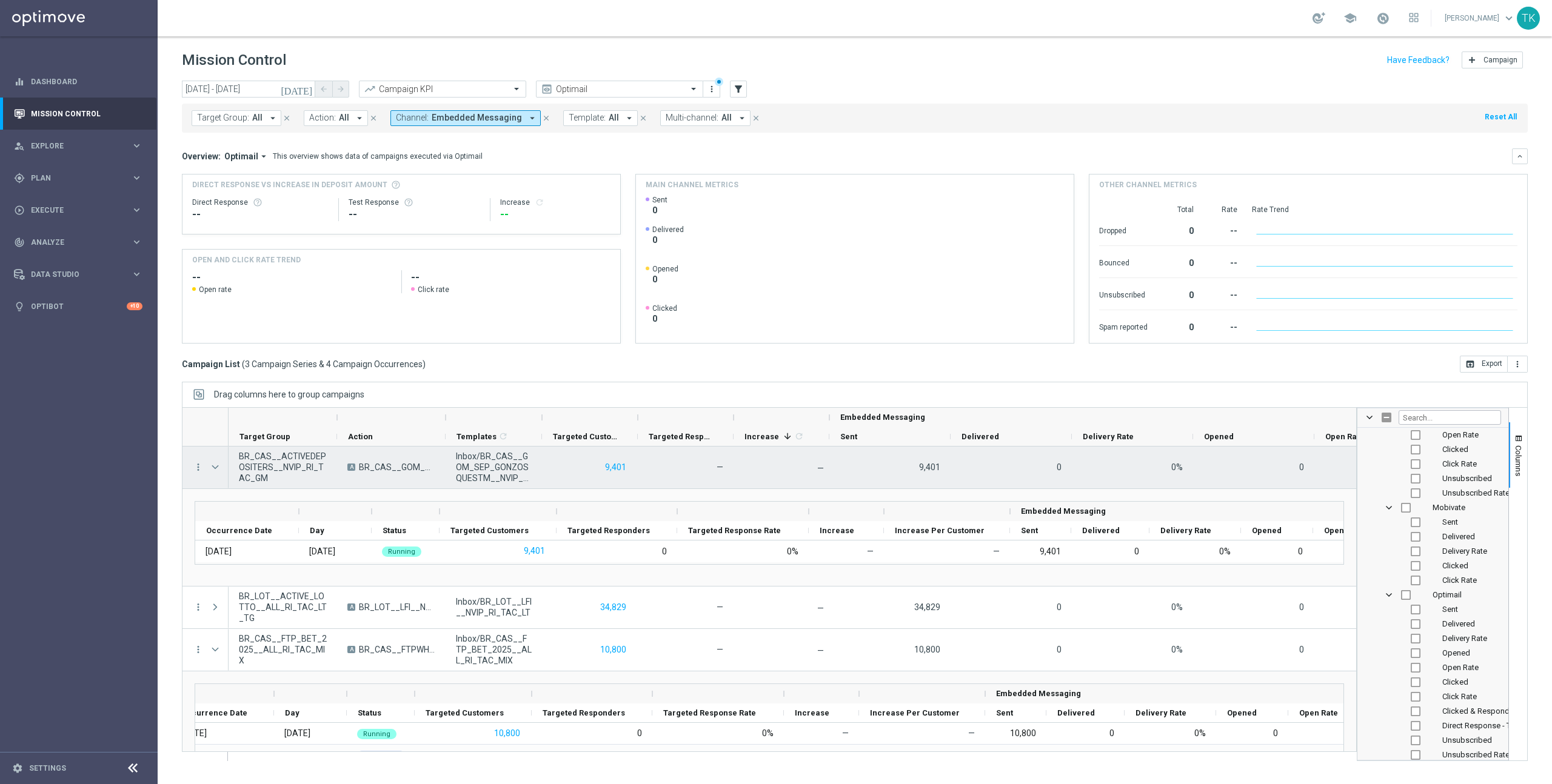
click at [217, 468] on span "Press SPACE to select this row." at bounding box center [215, 467] width 11 height 10
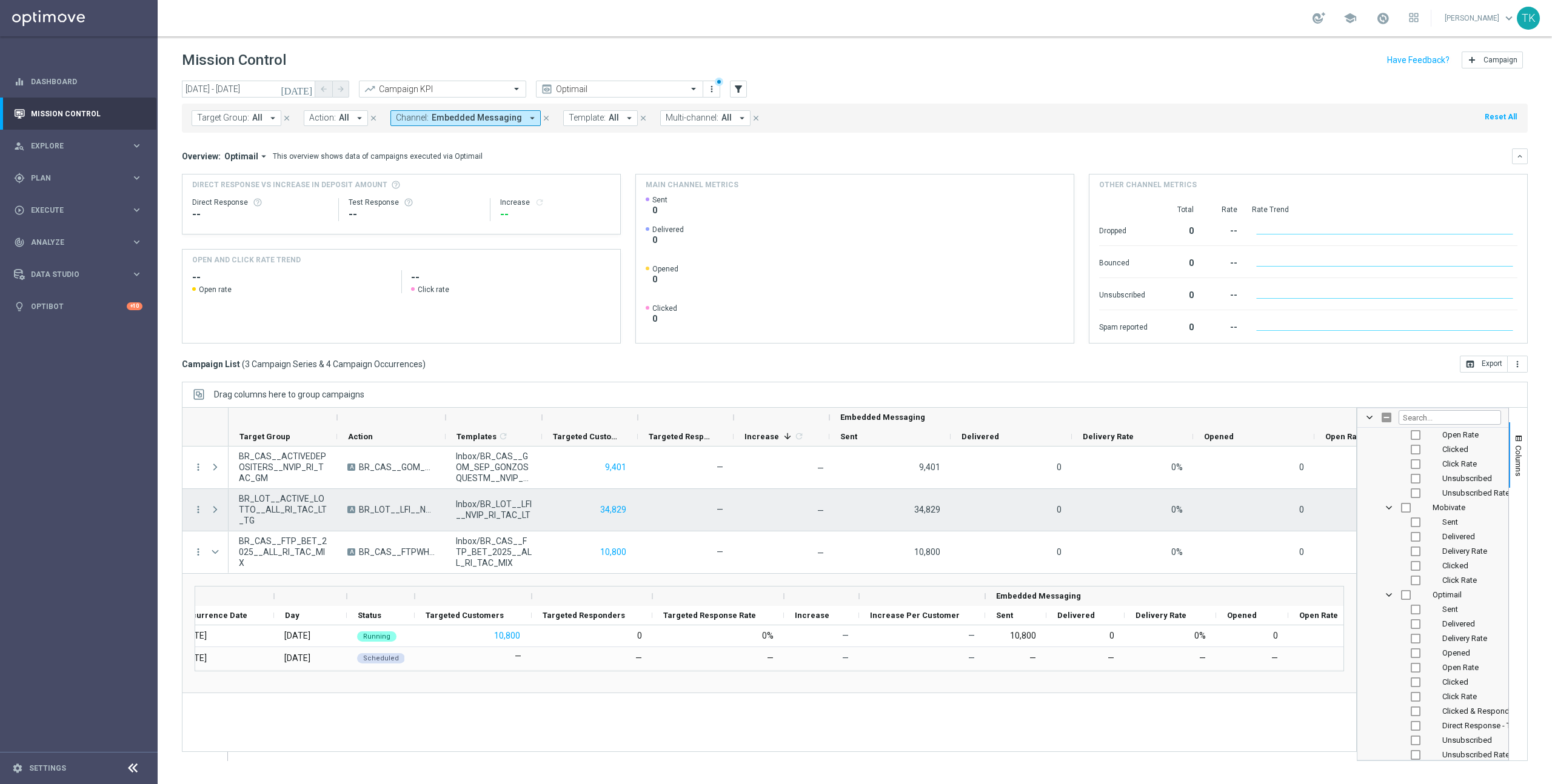
click at [217, 505] on span "Press SPACE to select this row." at bounding box center [215, 510] width 11 height 10
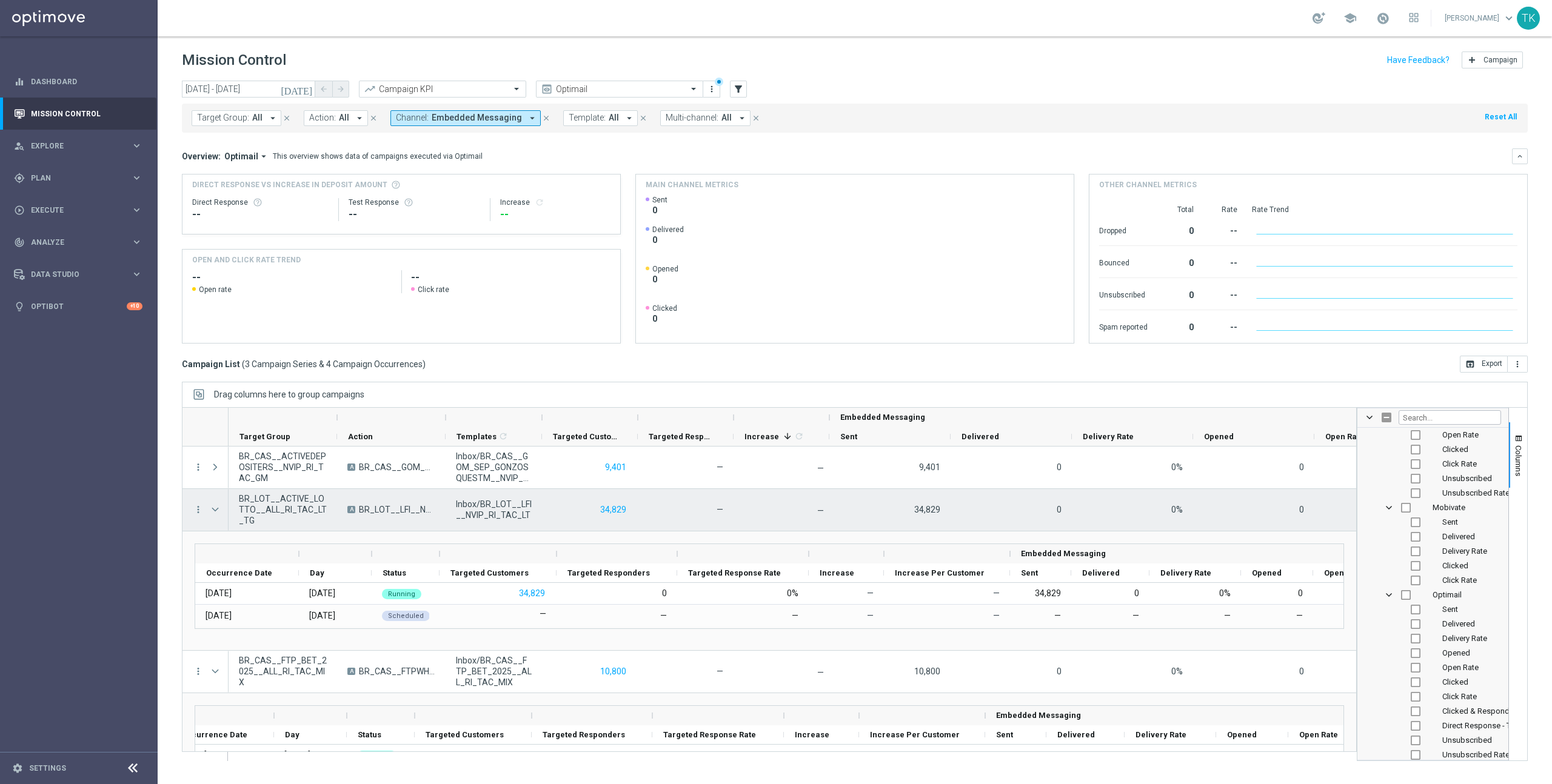
click at [217, 505] on span "Press SPACE to select this row." at bounding box center [215, 510] width 11 height 10
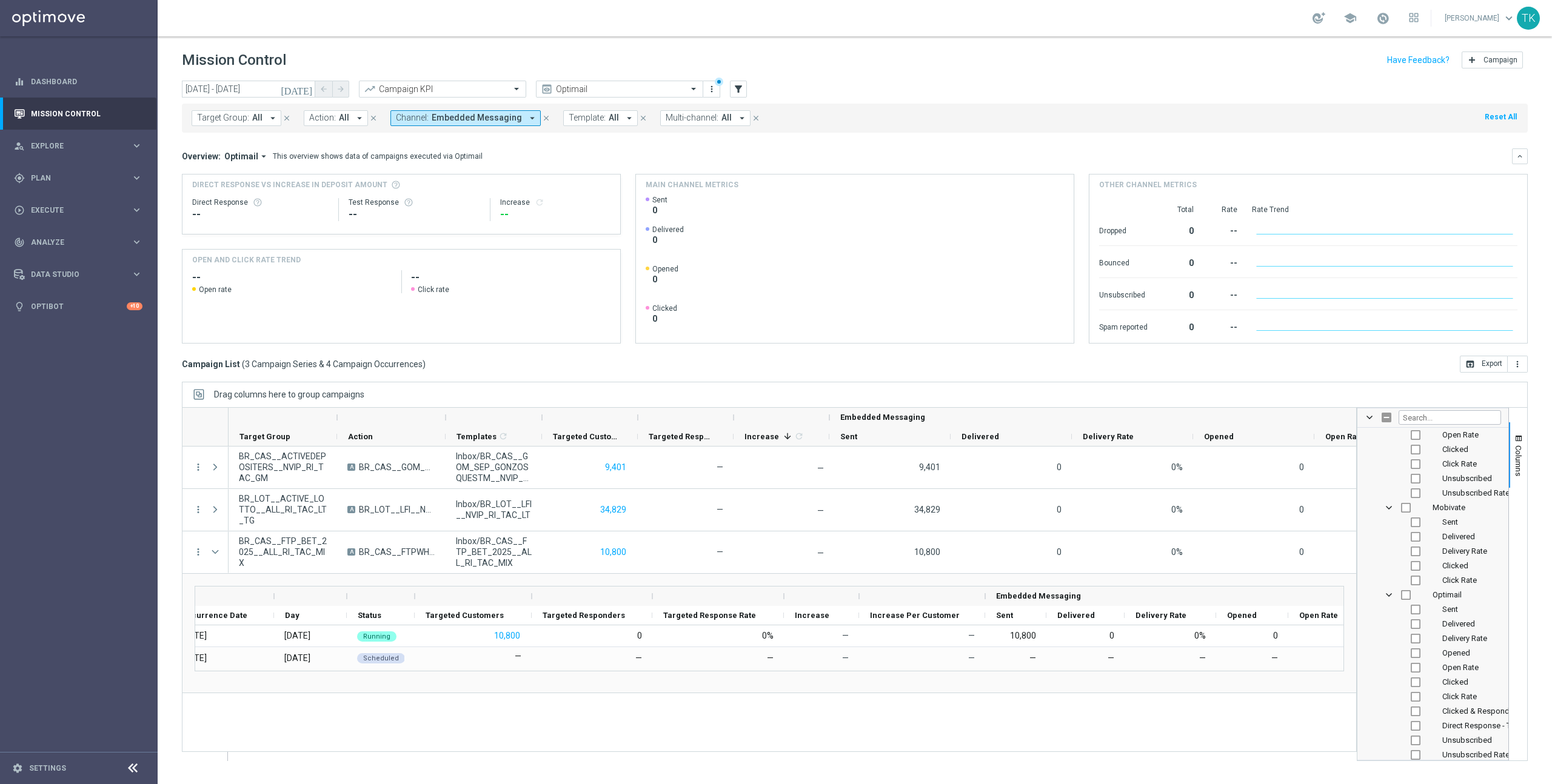
click at [309, 89] on icon "[DATE]" at bounding box center [297, 89] width 33 height 11
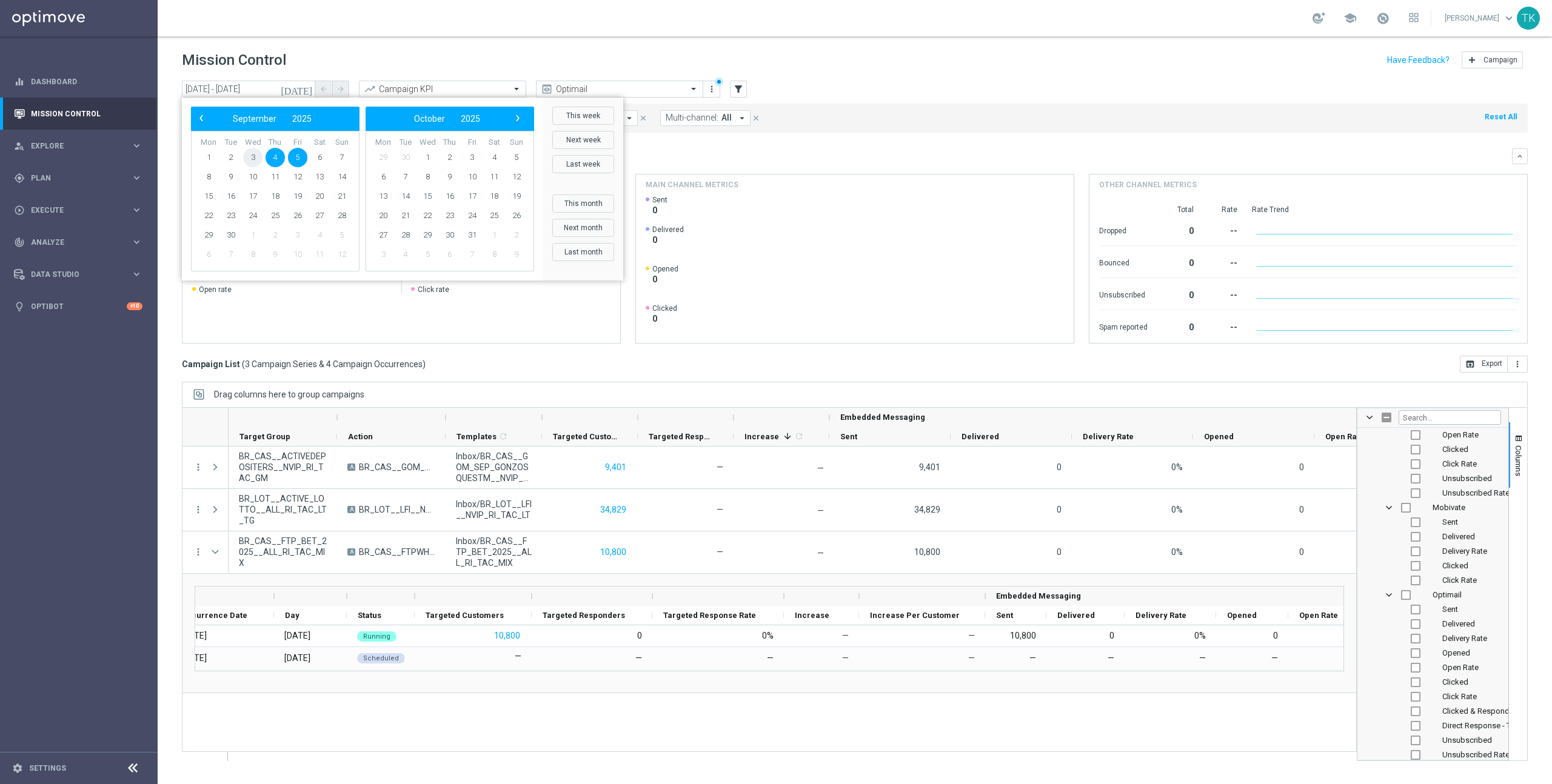
click at [258, 156] on span "3" at bounding box center [253, 158] width 20 height 20
click at [276, 158] on span "4" at bounding box center [275, 158] width 20 height 20
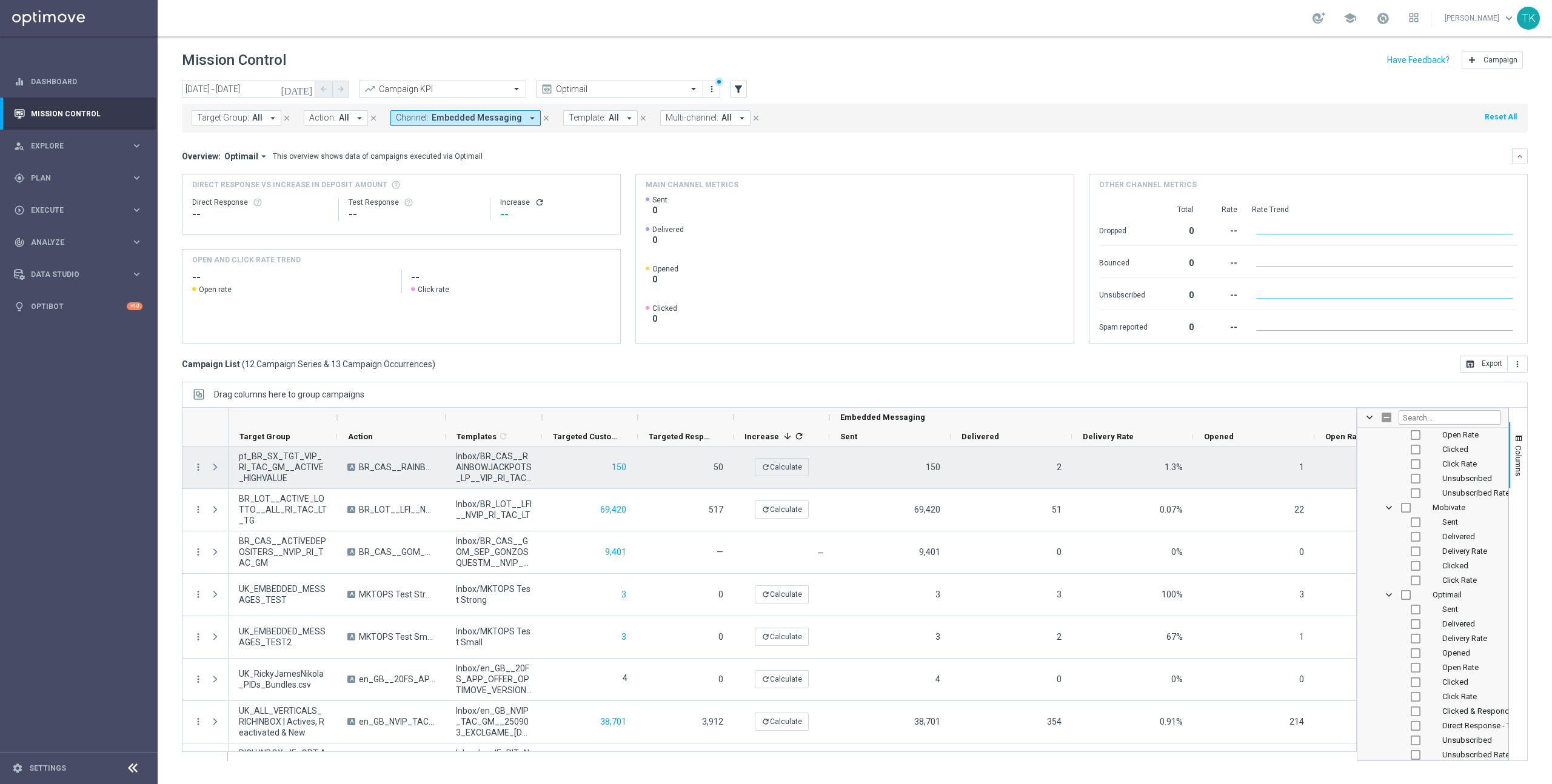
click at [214, 467] on span "Press SPACE to select this row." at bounding box center [215, 467] width 11 height 10
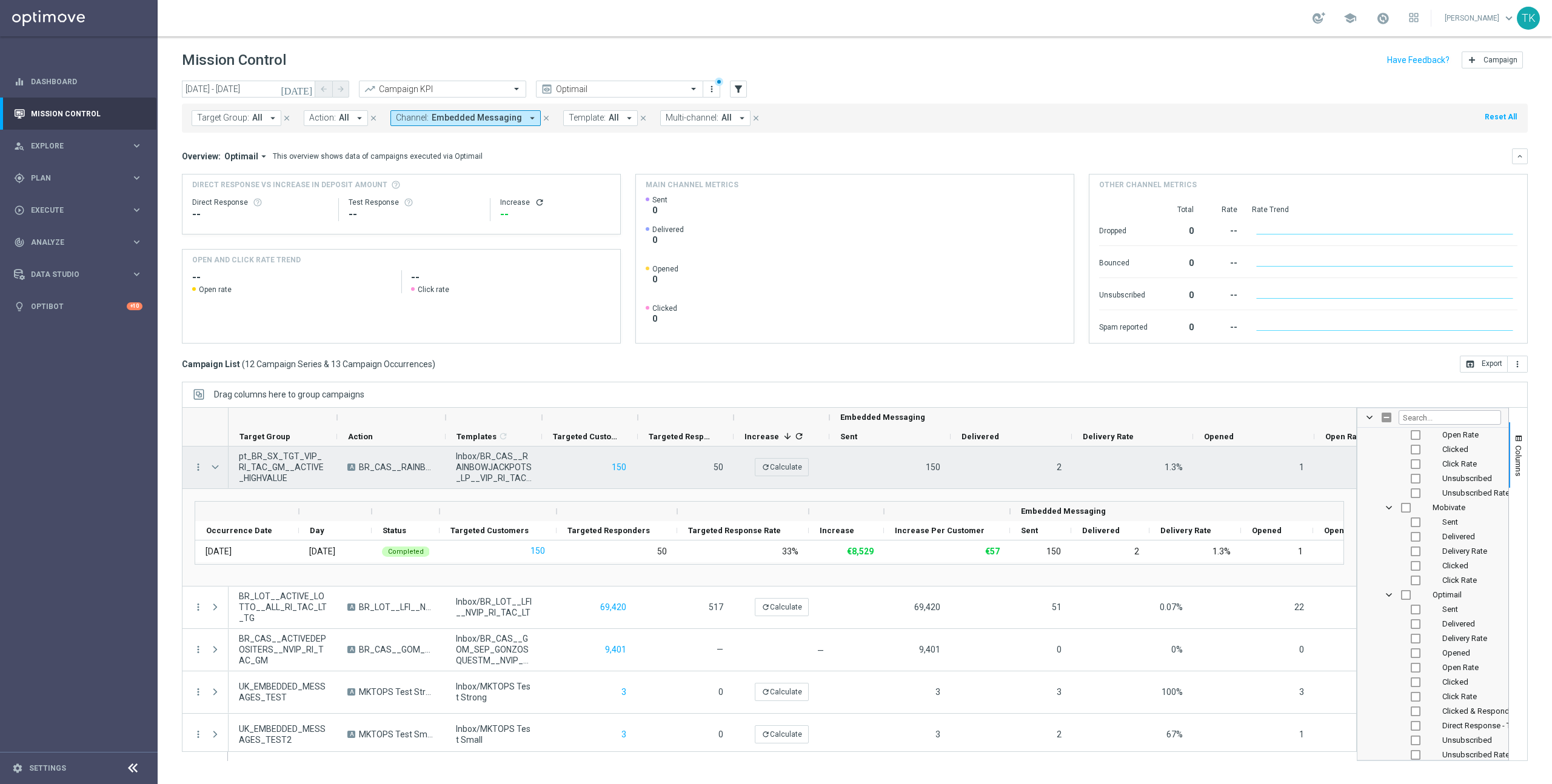
click at [214, 467] on span "Press SPACE to select this row." at bounding box center [215, 467] width 11 height 10
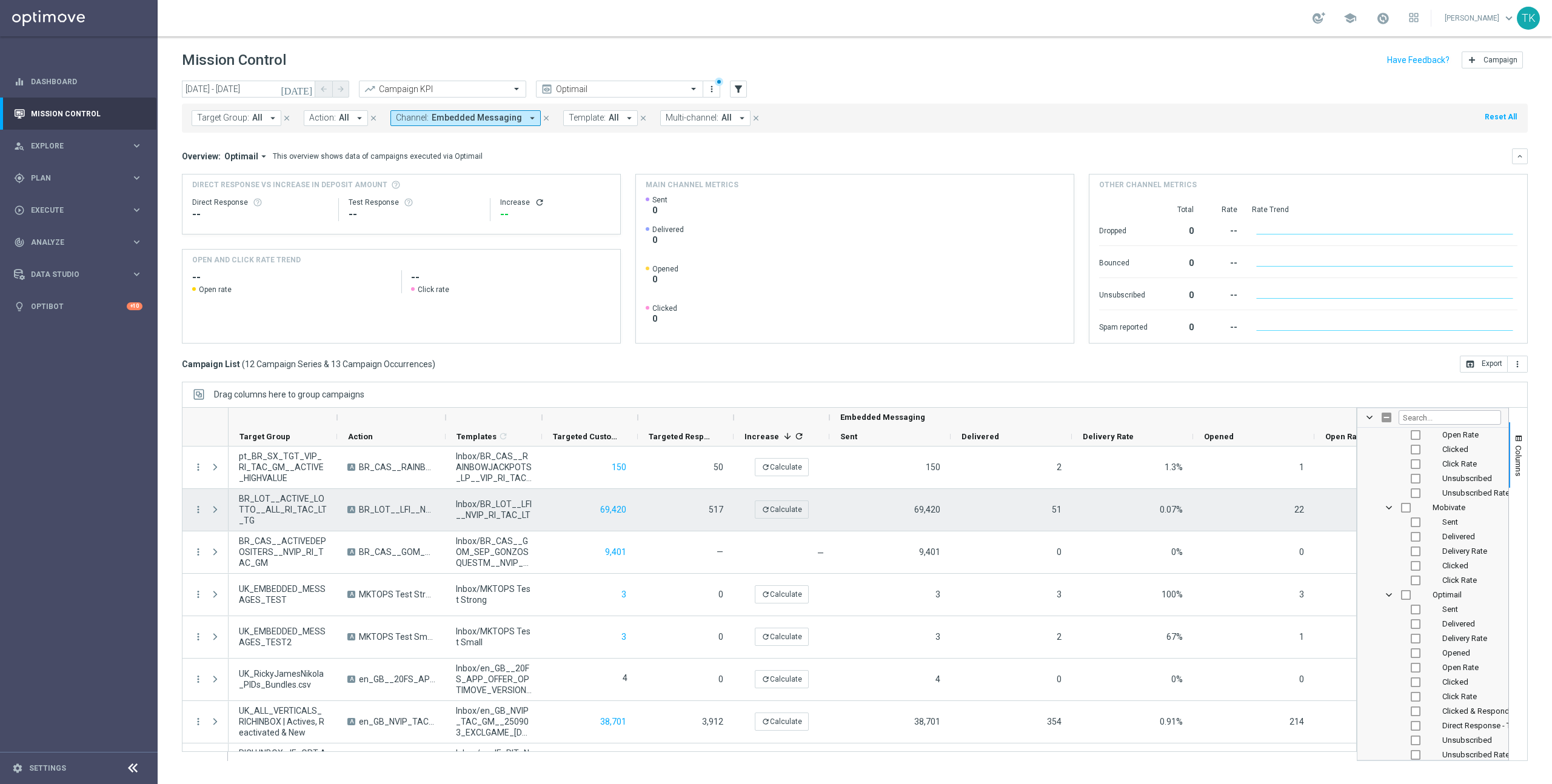
click at [212, 508] on span "Press SPACE to select this row." at bounding box center [215, 510] width 11 height 10
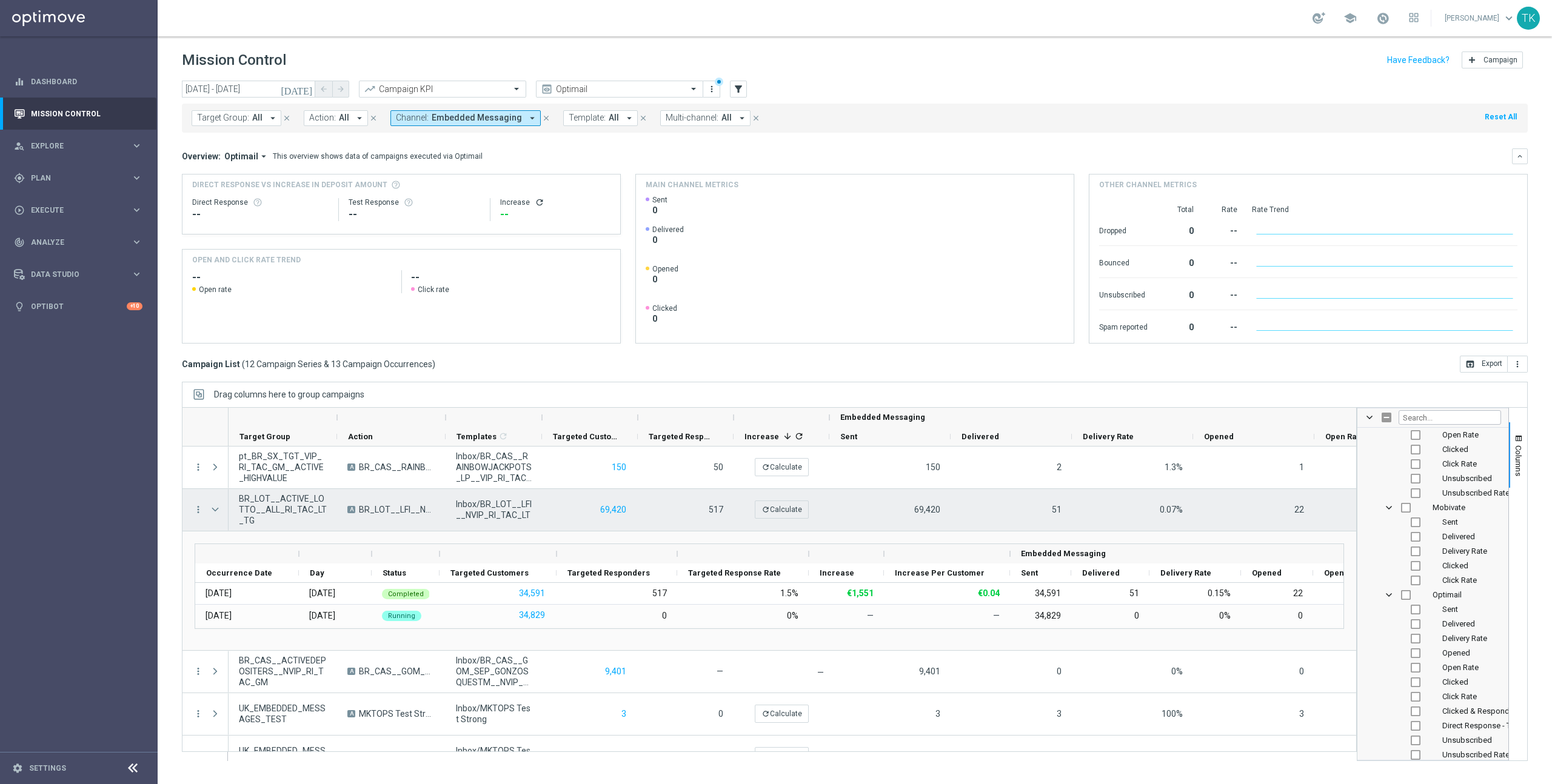
click at [214, 510] on span "Press SPACE to select this row." at bounding box center [215, 510] width 11 height 10
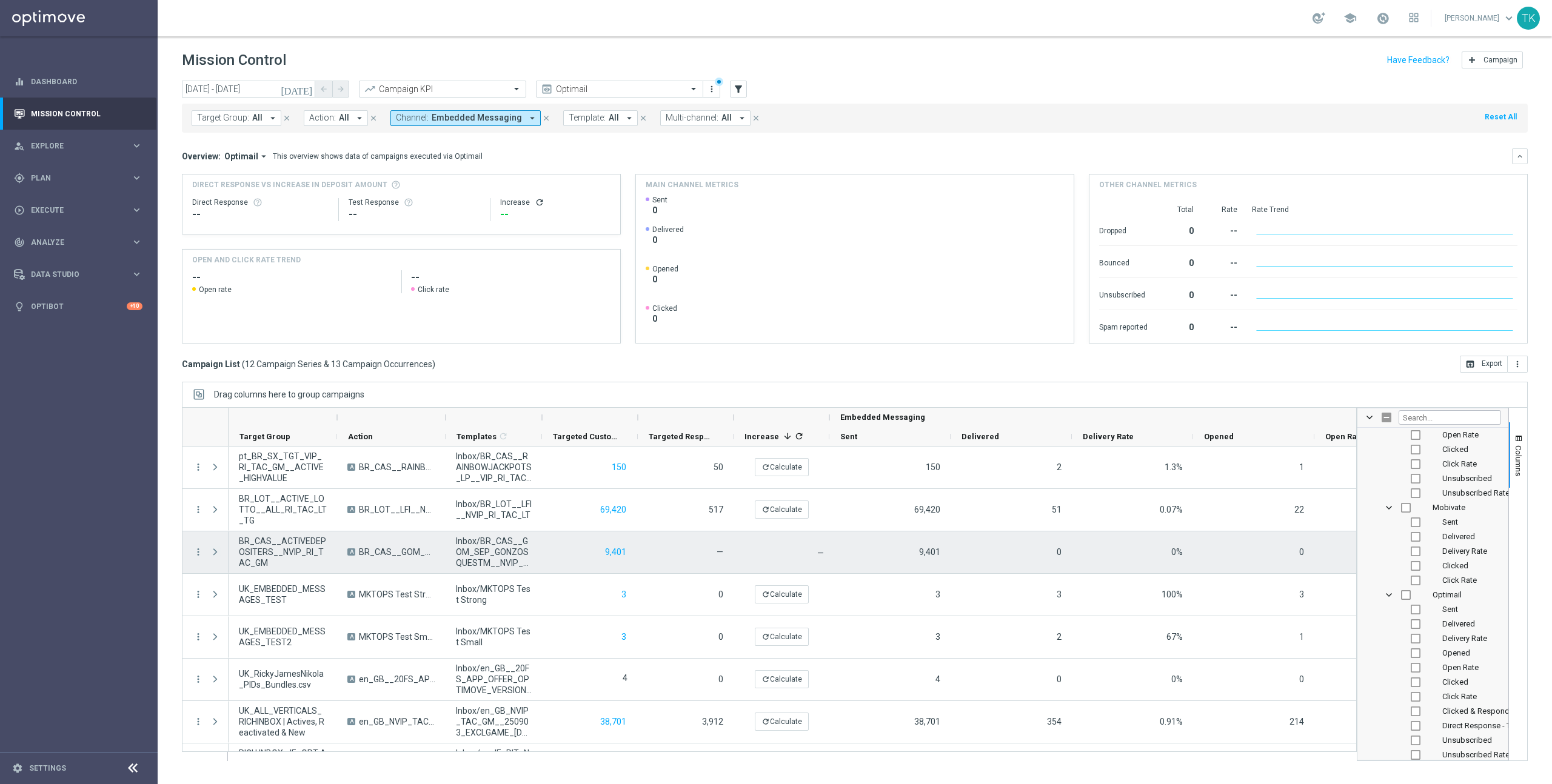
click at [215, 551] on span "Press SPACE to select this row." at bounding box center [215, 552] width 11 height 10
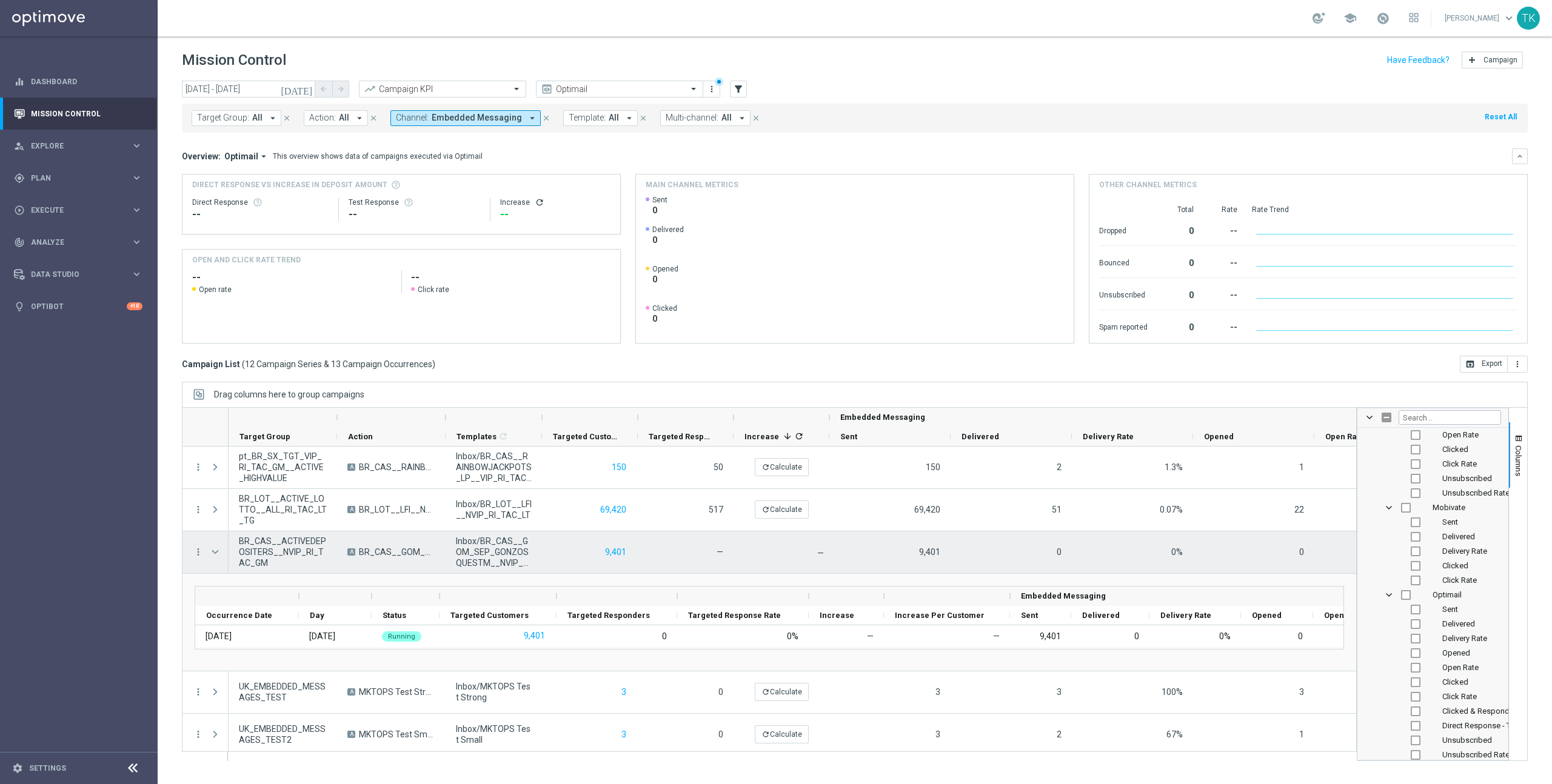
click at [215, 551] on span "Press SPACE to select this row." at bounding box center [215, 552] width 11 height 10
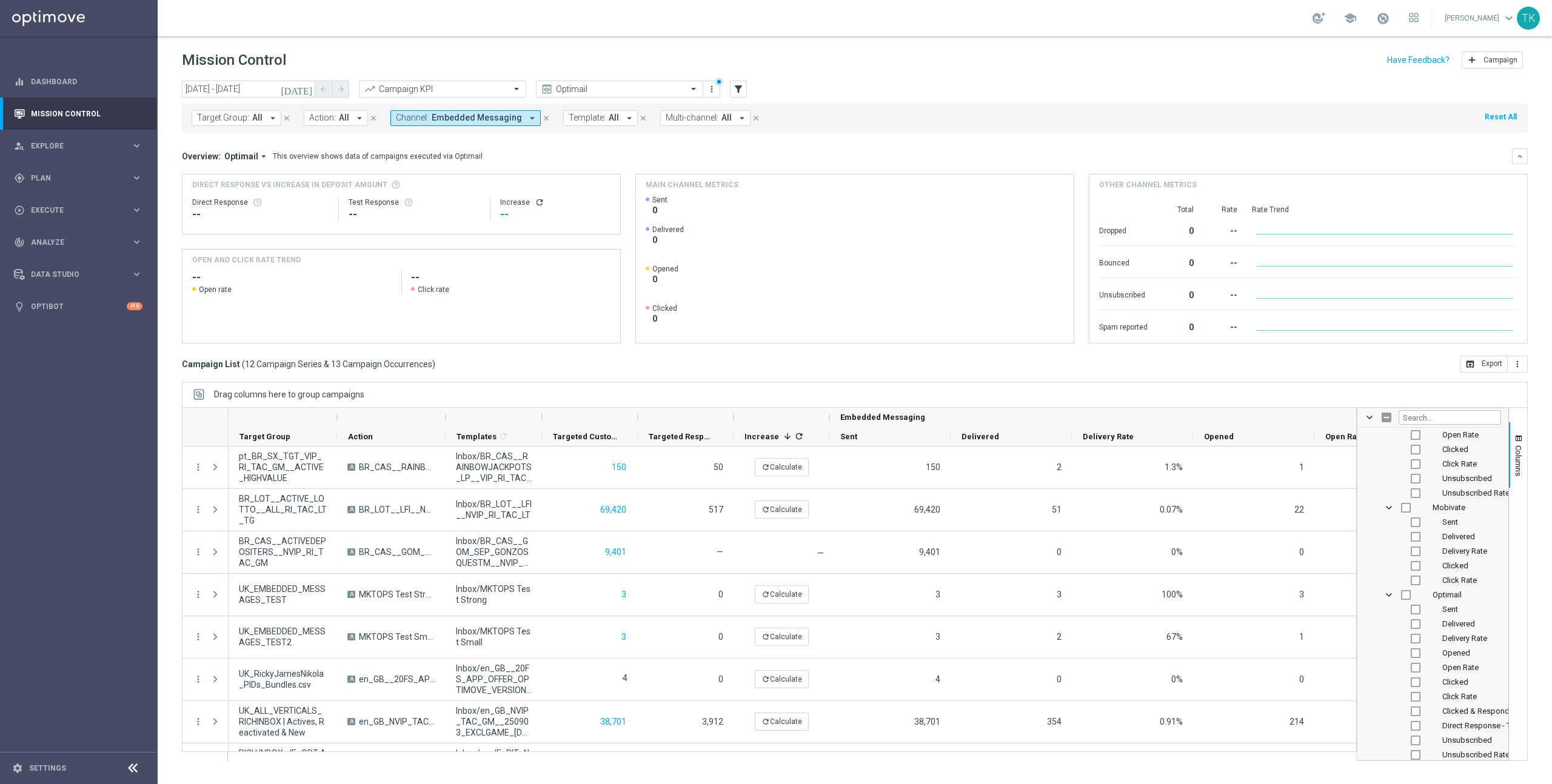
click at [305, 89] on icon "[DATE]" at bounding box center [297, 89] width 33 height 11
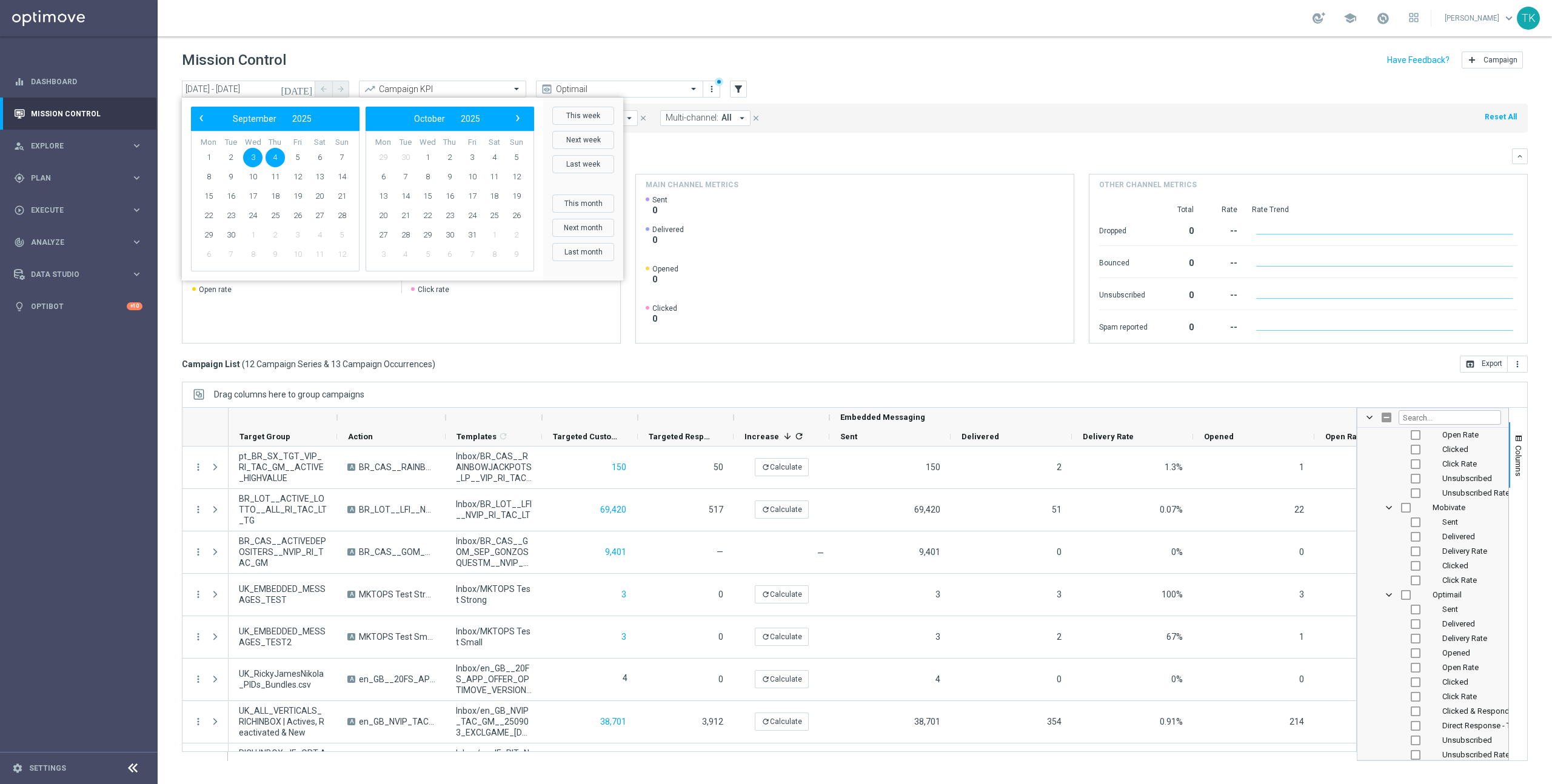
click at [252, 155] on span "3" at bounding box center [253, 158] width 20 height 20
click at [255, 155] on span "3" at bounding box center [253, 158] width 20 height 20
type input "[DATE] - [DATE]"
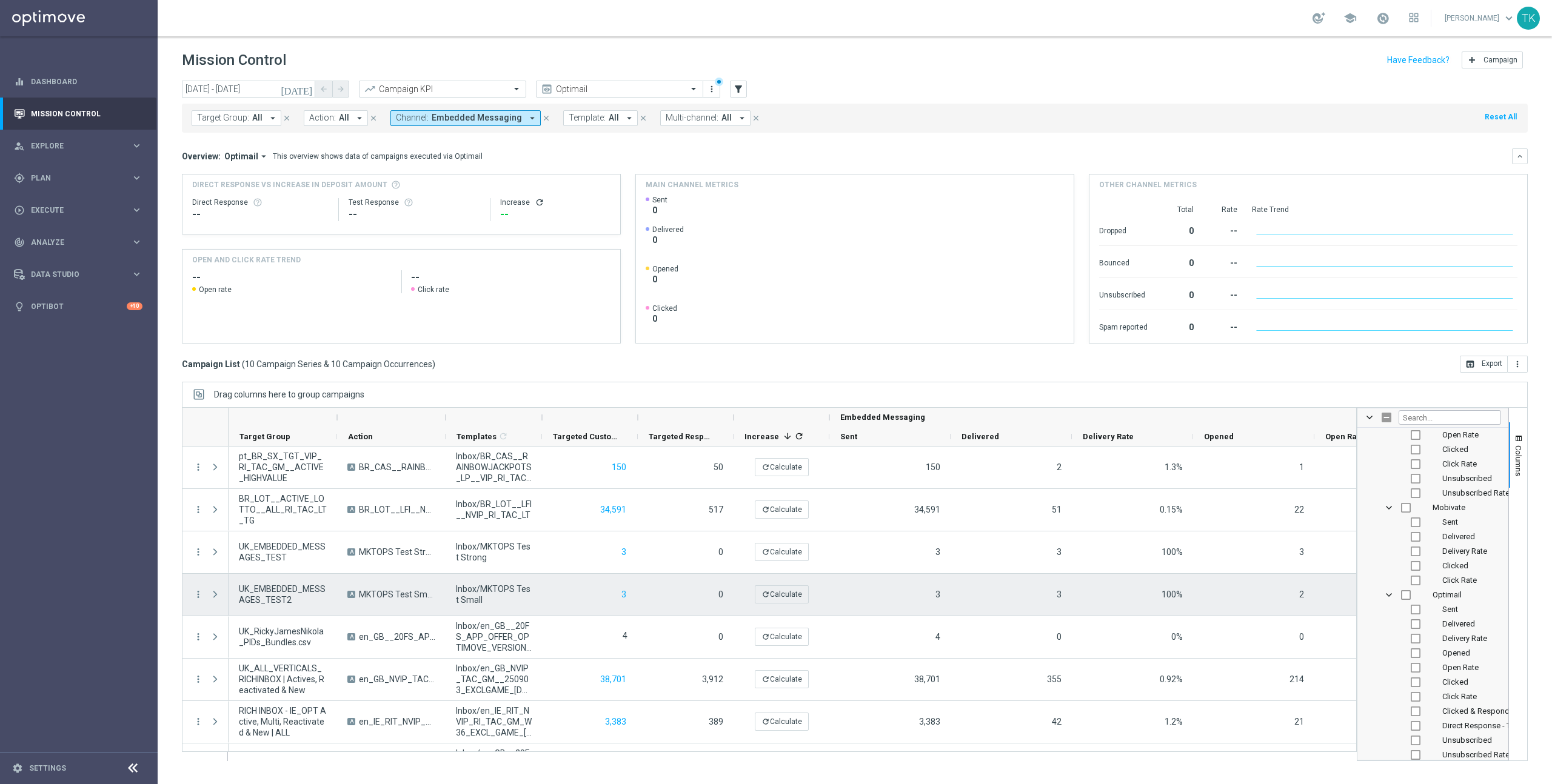
scroll to position [120, 0]
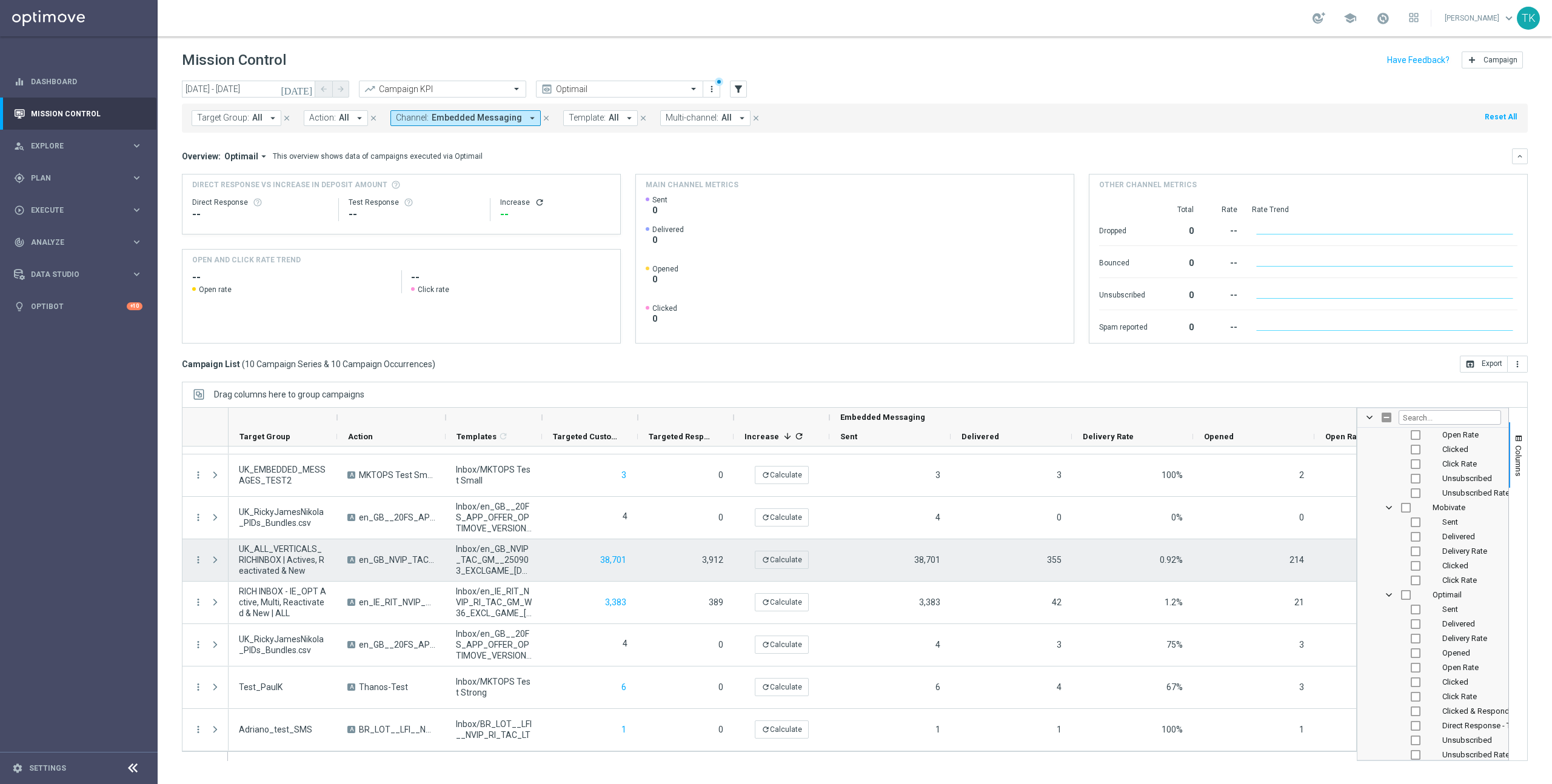
click at [211, 561] on span "Press SPACE to select this row." at bounding box center [215, 560] width 11 height 10
